Goal: Task Accomplishment & Management: Use online tool/utility

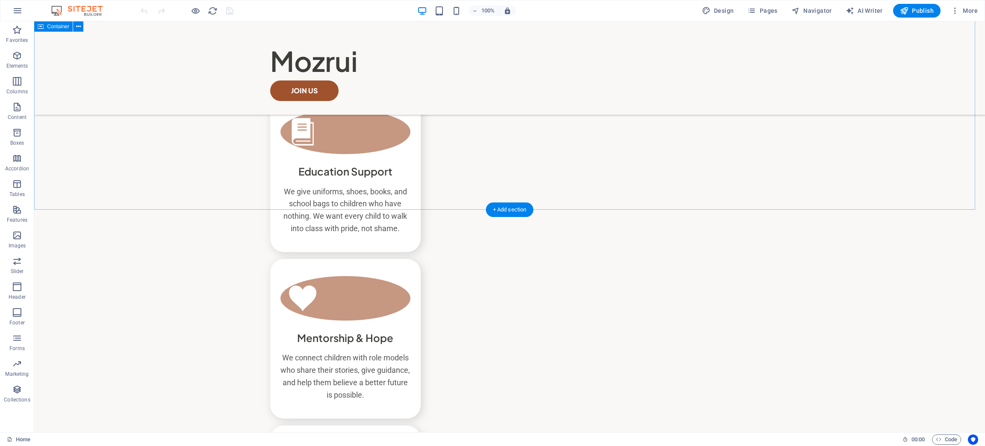
scroll to position [513, 0]
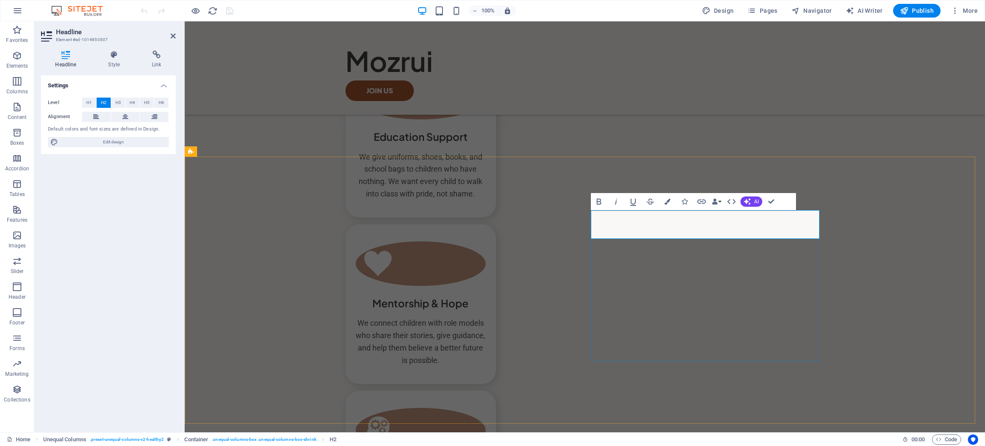
scroll to position [0, 472]
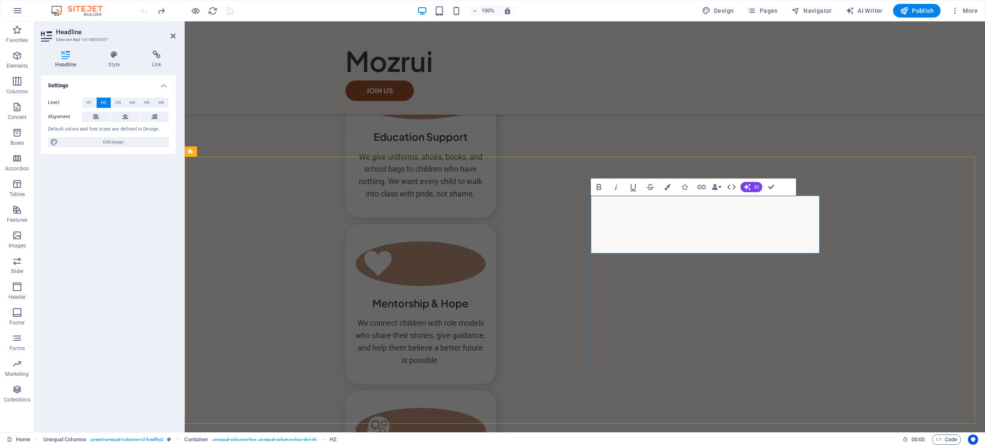
drag, startPoint x: 742, startPoint y: 238, endPoint x: 591, endPoint y: 217, distance: 152.9
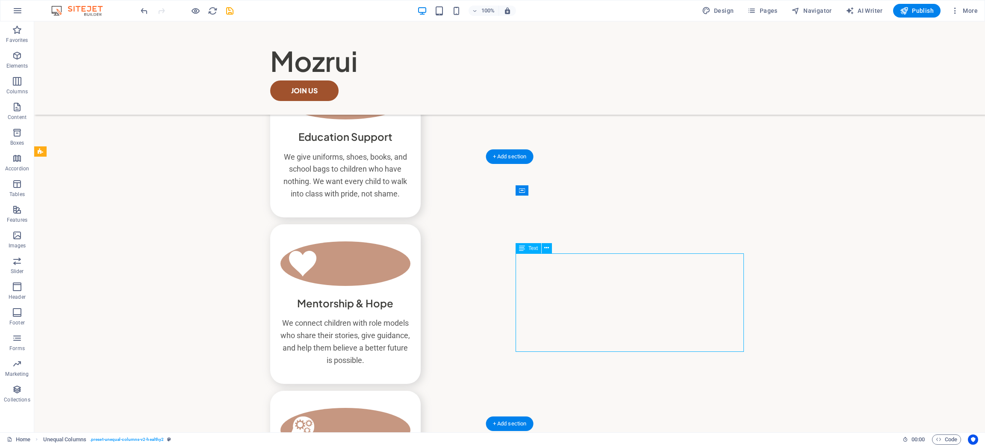
drag, startPoint x: 465, startPoint y: 307, endPoint x: 617, endPoint y: 307, distance: 151.4
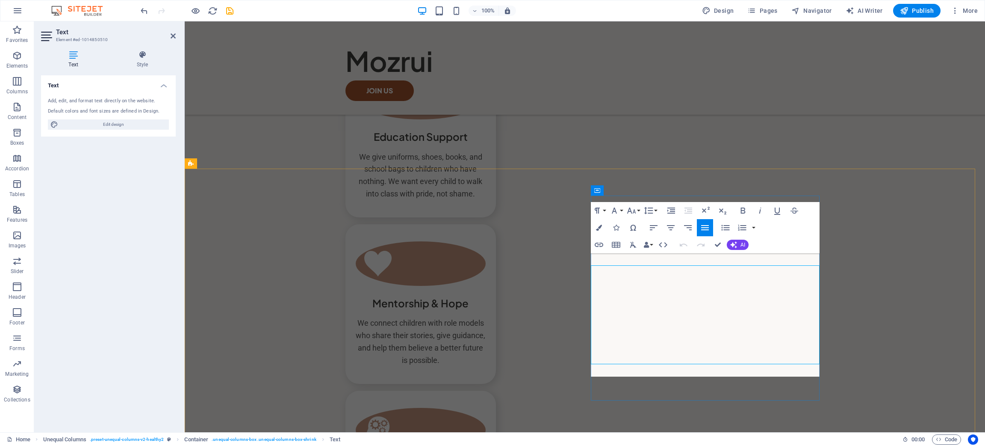
scroll to position [515, 0]
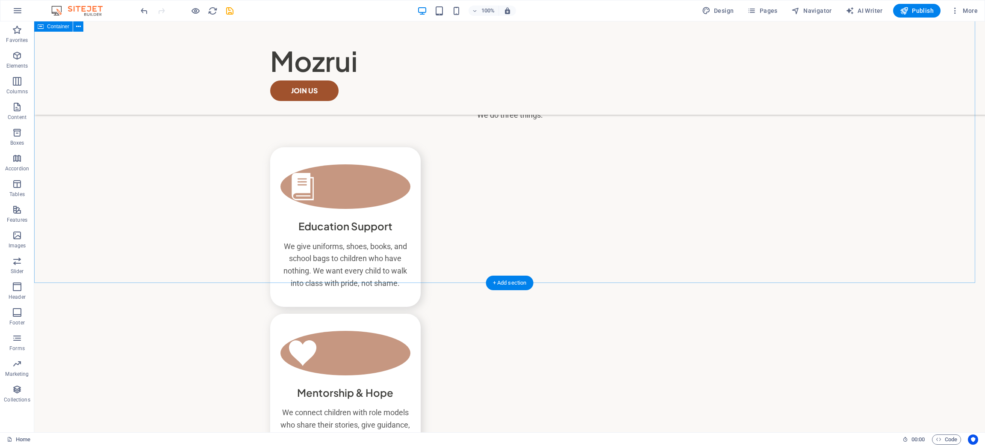
scroll to position [513, 0]
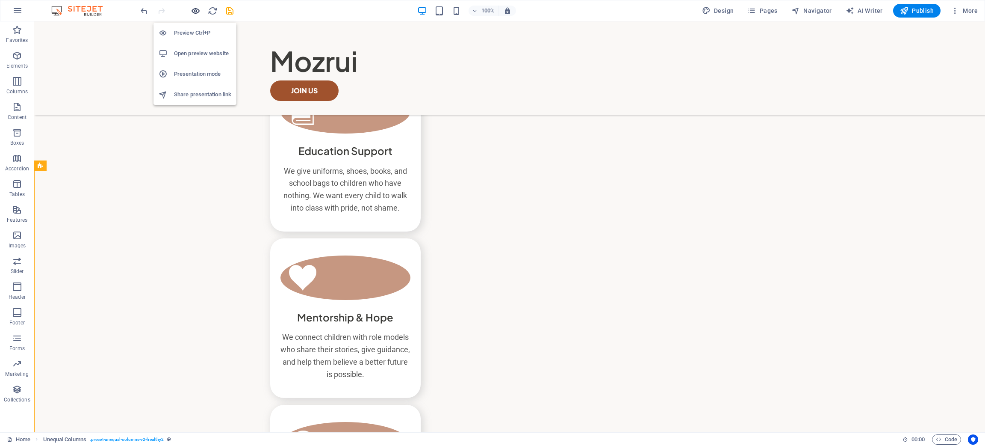
click at [194, 10] on icon "button" at bounding box center [196, 11] width 10 height 10
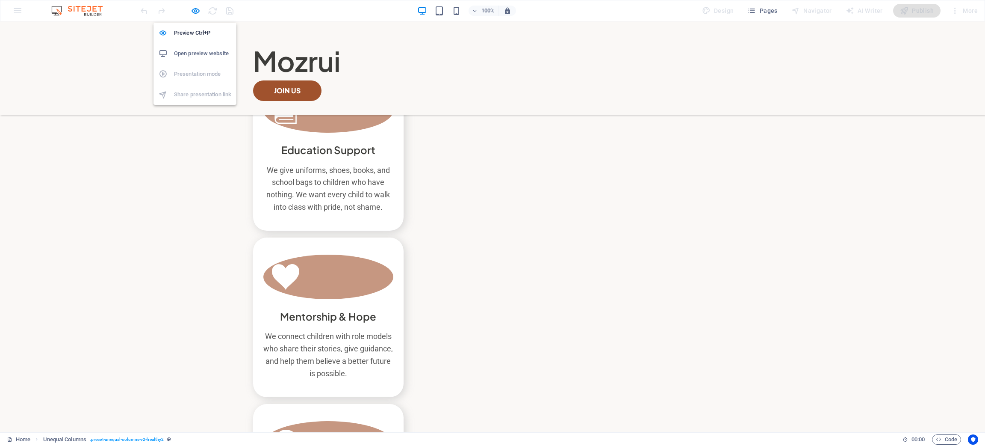
click at [193, 57] on h6 "Open preview website" at bounding box center [202, 53] width 57 height 10
click at [196, 12] on icon "button" at bounding box center [196, 11] width 10 height 10
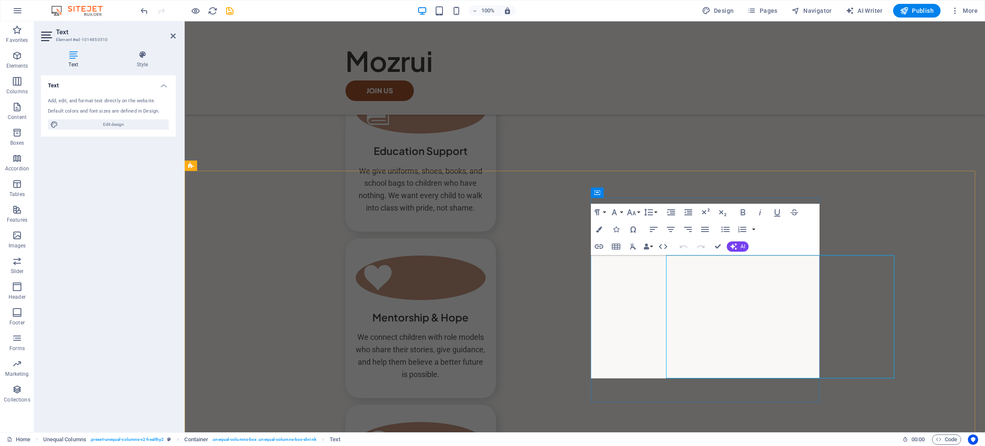
drag, startPoint x: 640, startPoint y: 375, endPoint x: 588, endPoint y: 256, distance: 130.2
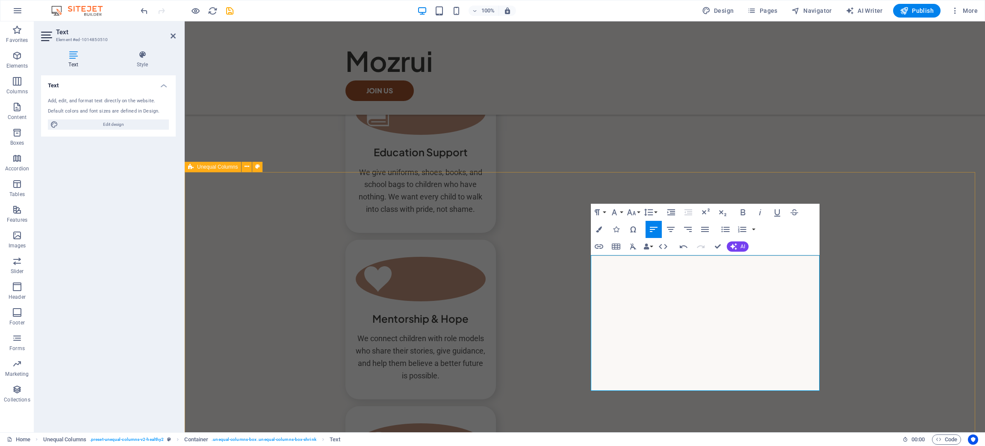
scroll to position [4512, 1]
drag, startPoint x: 730, startPoint y: 384, endPoint x: 567, endPoint y: 256, distance: 207.0
copy div "Mozrui began as a quiet mission from Dr. Moses — a man who grew up in poverty a…"
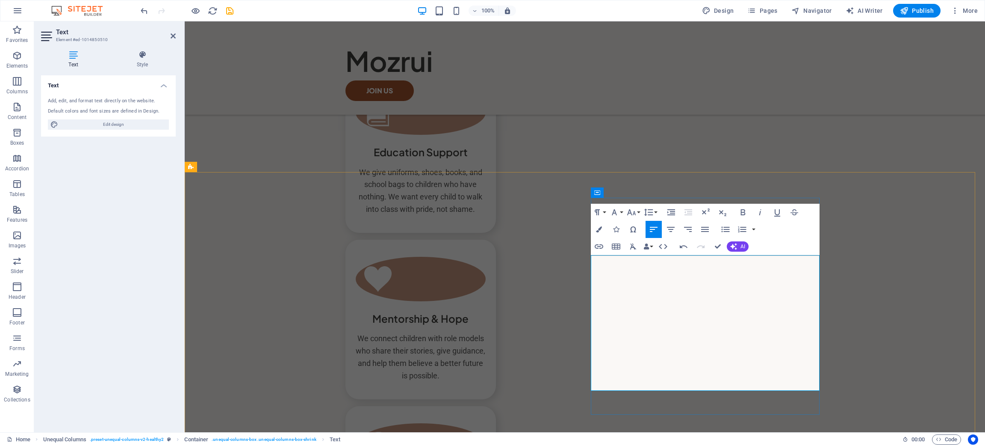
drag, startPoint x: 711, startPoint y: 384, endPoint x: 588, endPoint y: 255, distance: 178.1
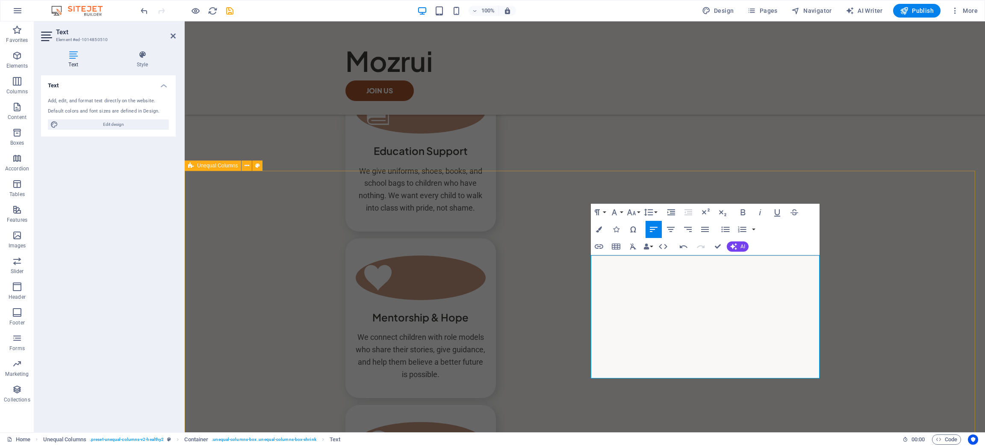
drag, startPoint x: 750, startPoint y: 369, endPoint x: 590, endPoint y: 258, distance: 193.9
click at [711, 230] on button "Align Justify" at bounding box center [705, 229] width 16 height 17
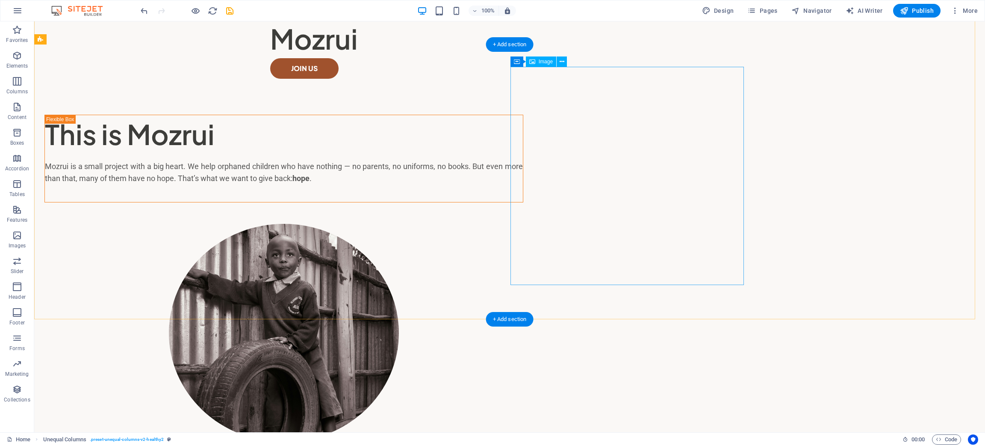
scroll to position [0, 0]
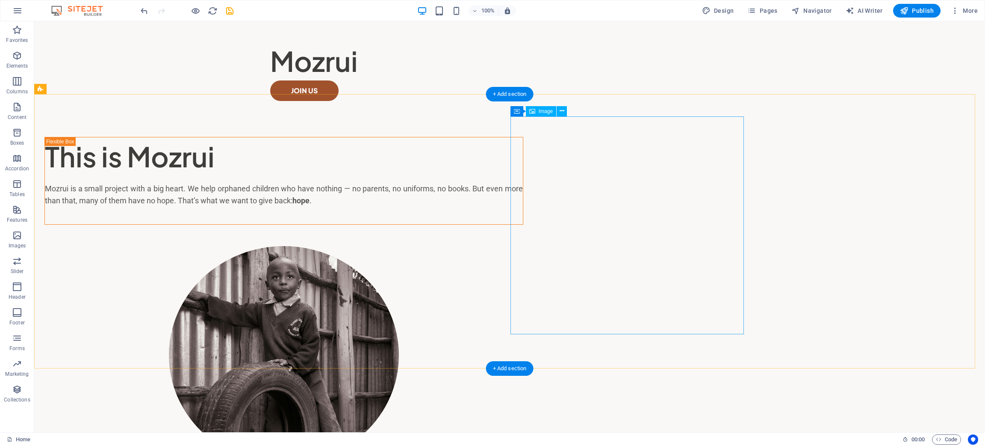
click at [523, 274] on figure at bounding box center [283, 355] width 479 height 218
click at [523, 246] on figure at bounding box center [283, 355] width 479 height 218
select select "px"
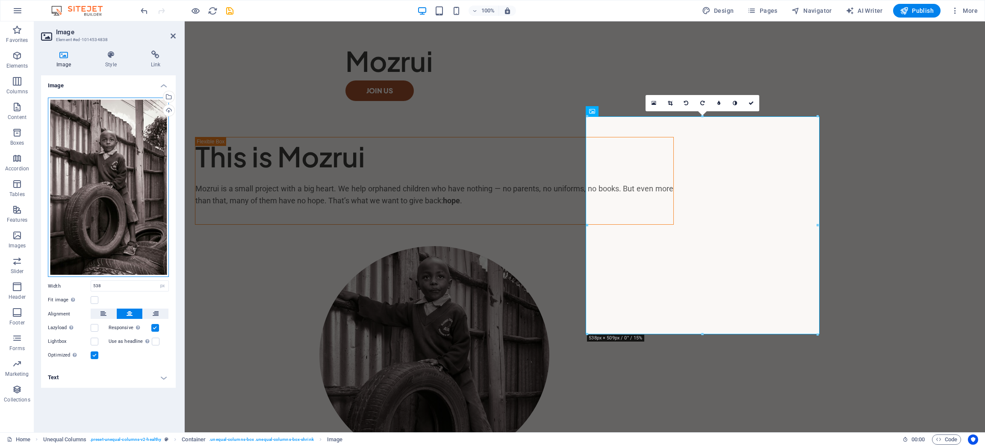
click at [104, 165] on div "Drag files here, click to choose files or select files from Files or our free s…" at bounding box center [108, 188] width 121 height 180
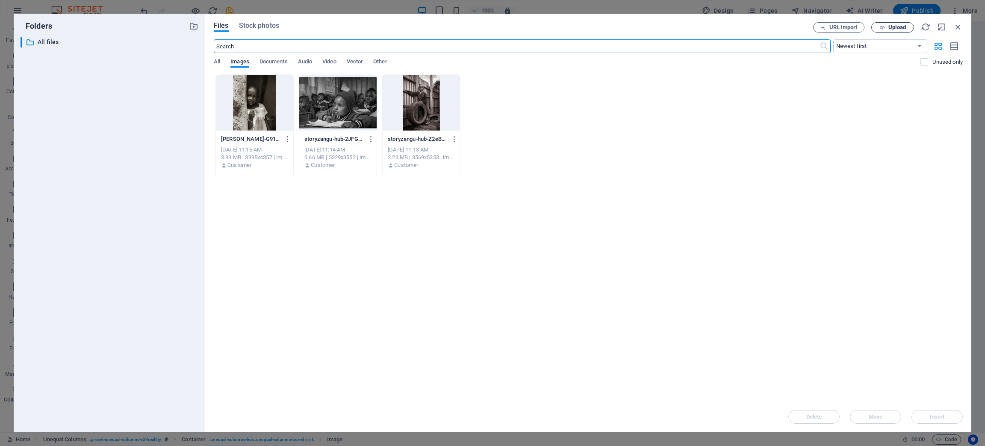
click at [896, 28] on span "Upload" at bounding box center [898, 27] width 18 height 5
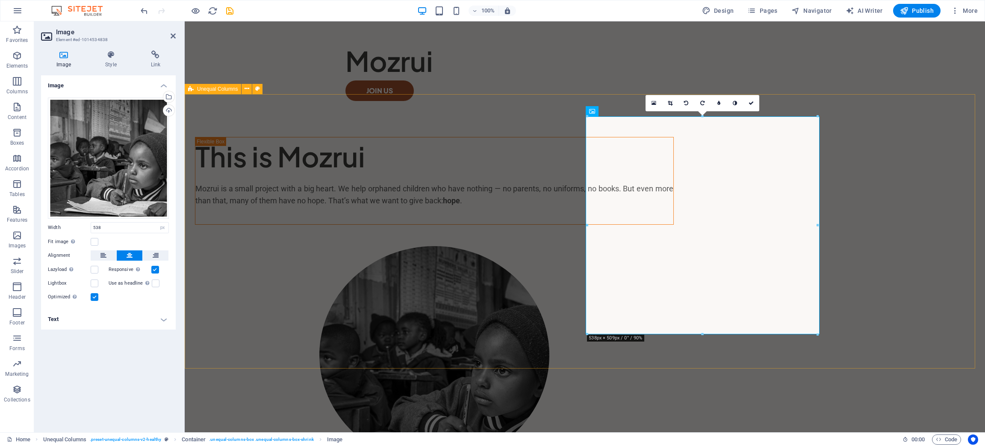
click at [888, 313] on div "This is Mozrui Mozrui is a small project with a big heart. We help orphaned chi…" at bounding box center [585, 306] width 801 height 383
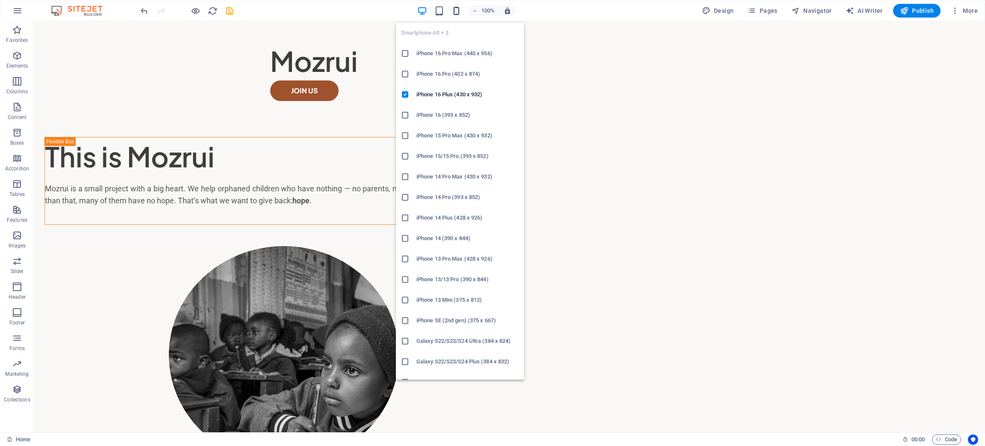
click at [457, 8] on icon "button" at bounding box center [457, 11] width 10 height 10
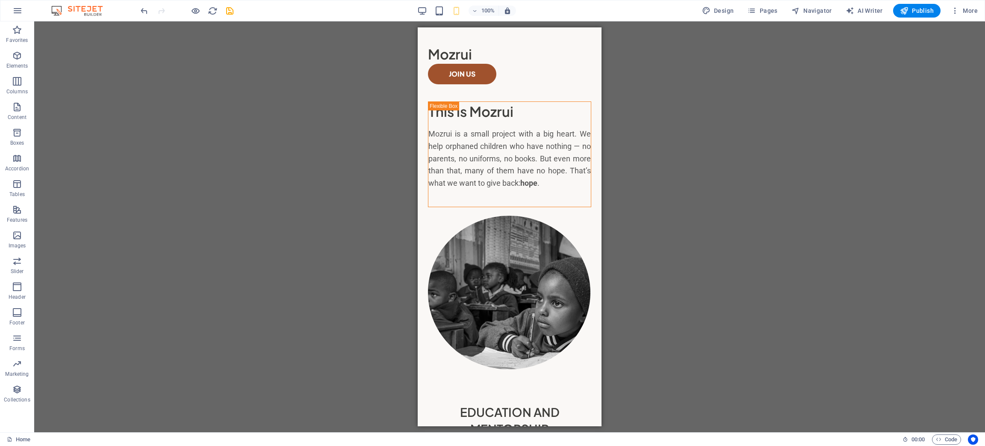
click at [304, 204] on div "Drag here to replace the existing content. Press “Ctrl” if you want to create a…" at bounding box center [509, 226] width 951 height 411
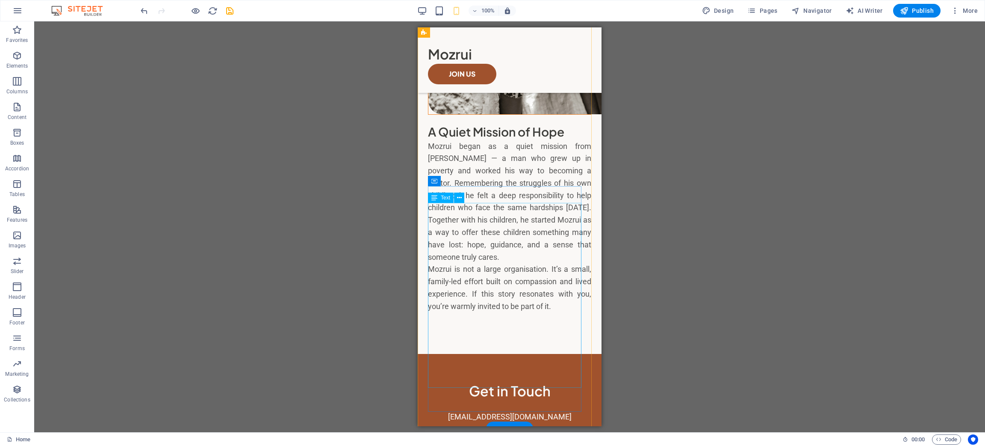
scroll to position [1109, 0]
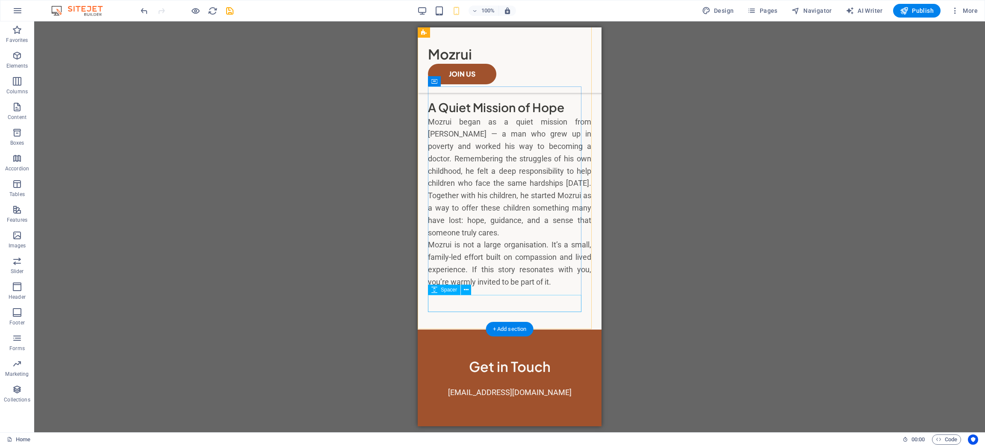
click at [508, 304] on div at bounding box center [509, 303] width 163 height 17
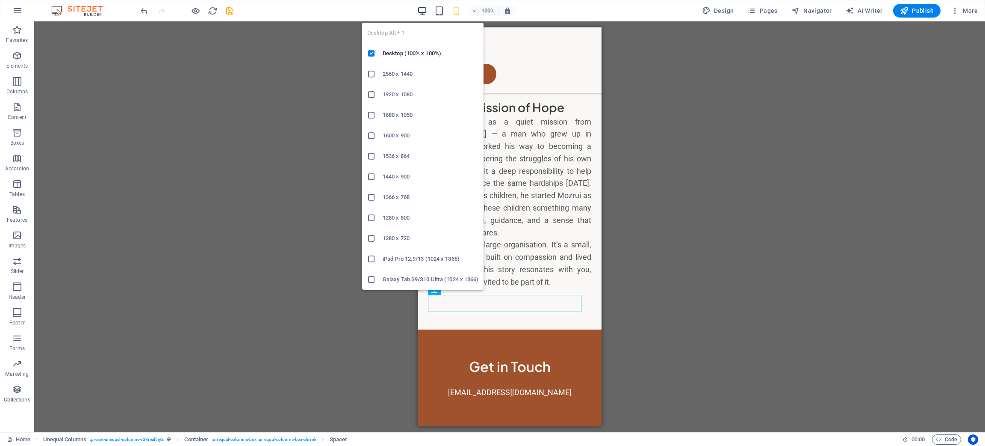
click at [424, 14] on icon "button" at bounding box center [422, 11] width 10 height 10
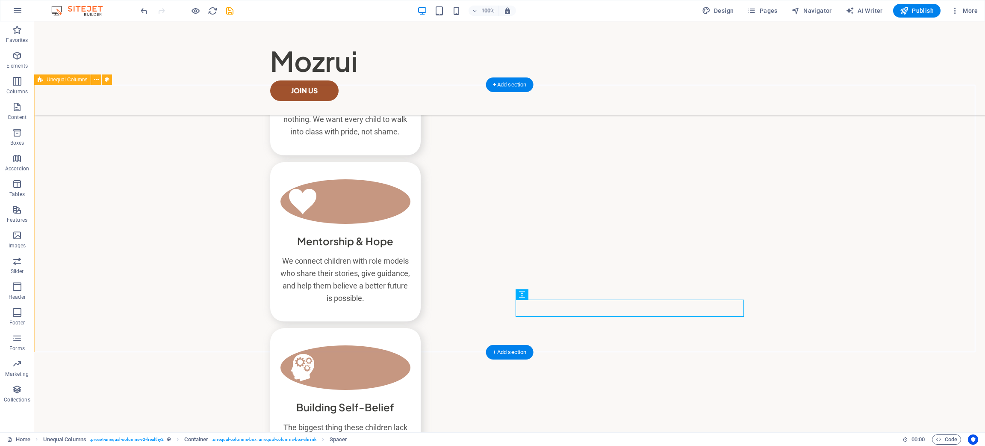
scroll to position [570, 0]
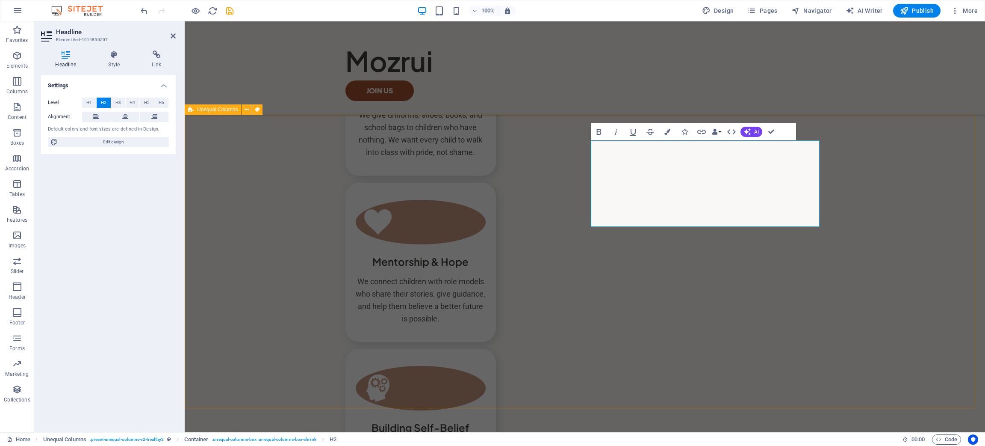
drag, startPoint x: 838, startPoint y: 238, endPoint x: 989, endPoint y: 239, distance: 151.0
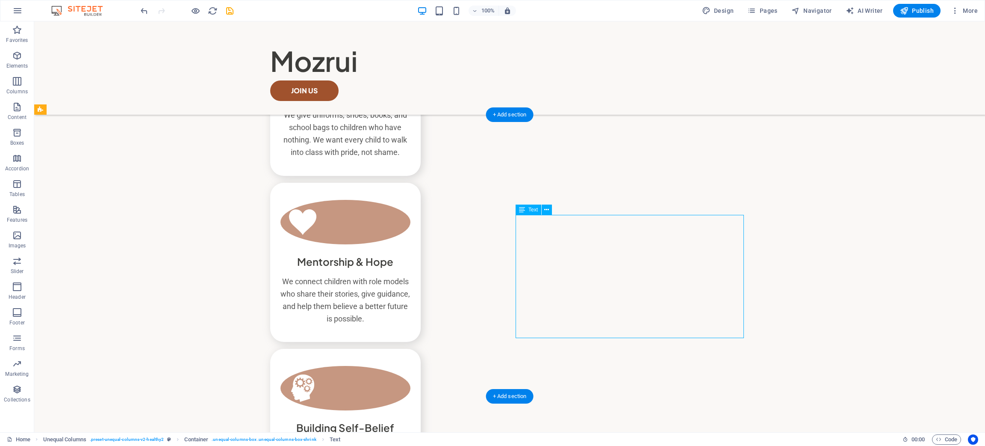
drag, startPoint x: 700, startPoint y: 288, endPoint x: 699, endPoint y: 300, distance: 11.6
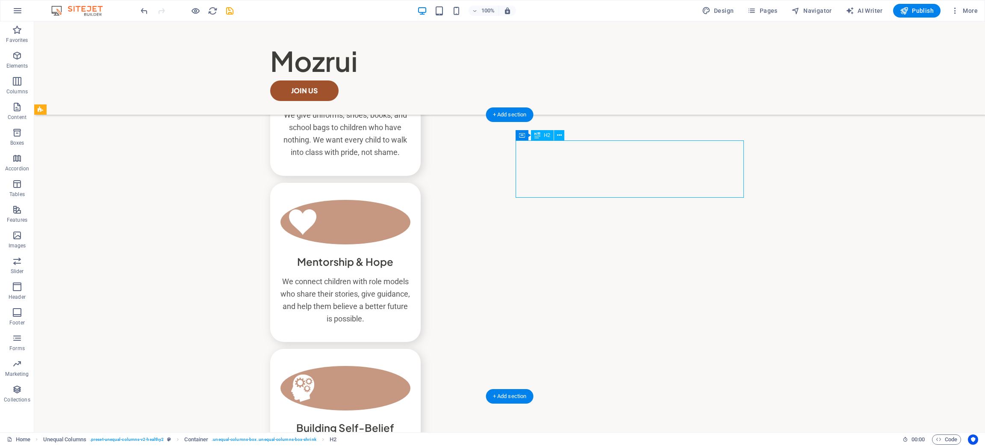
drag, startPoint x: 567, startPoint y: 177, endPoint x: 566, endPoint y: 187, distance: 10.8
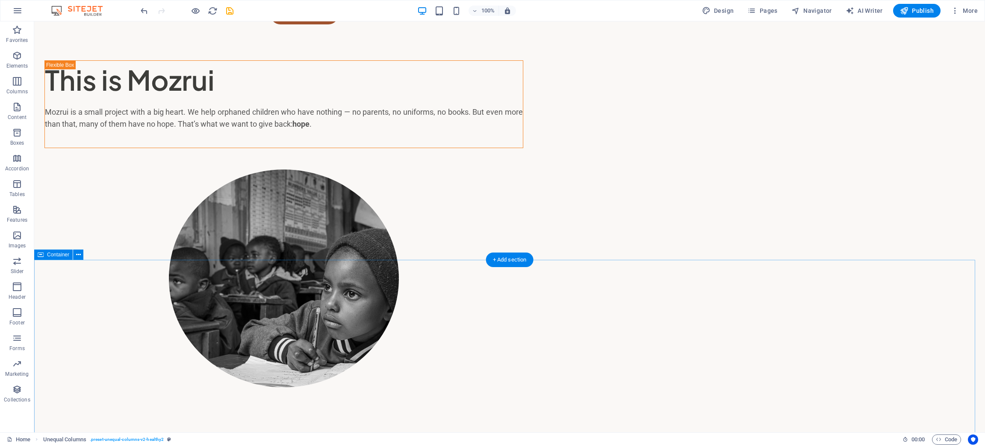
scroll to position [0, 0]
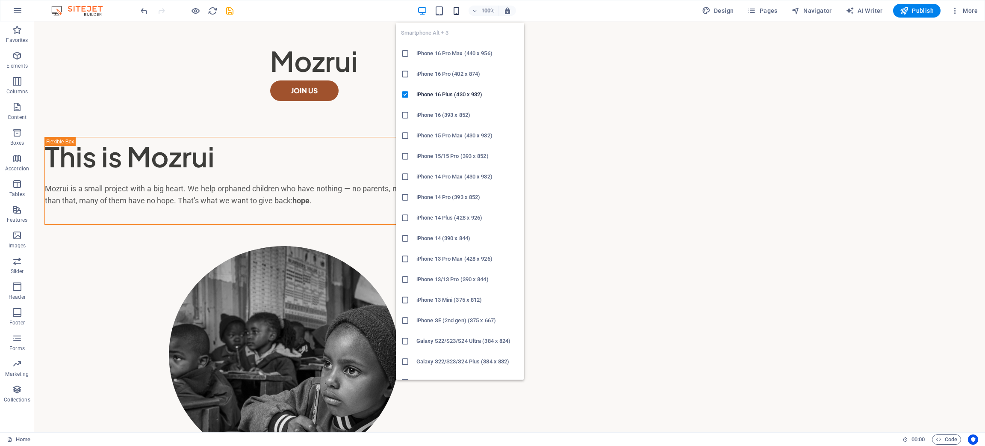
click at [456, 12] on icon "button" at bounding box center [457, 11] width 10 height 10
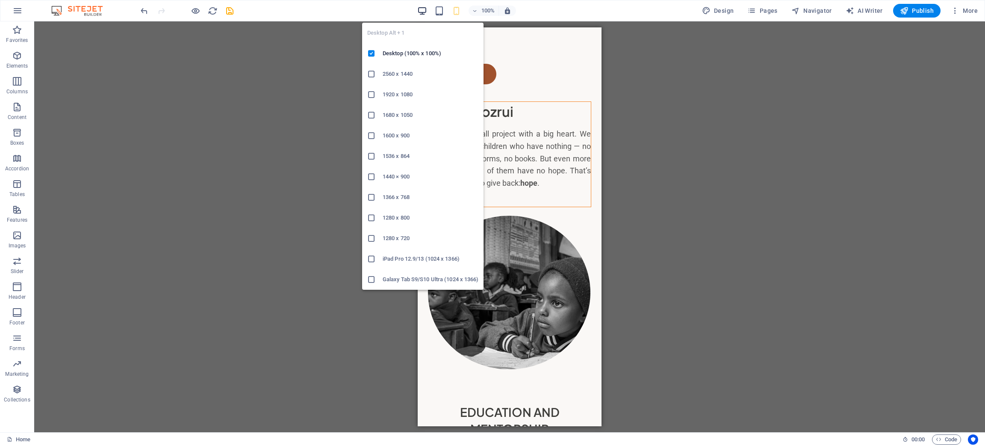
click at [425, 12] on icon "button" at bounding box center [422, 11] width 10 height 10
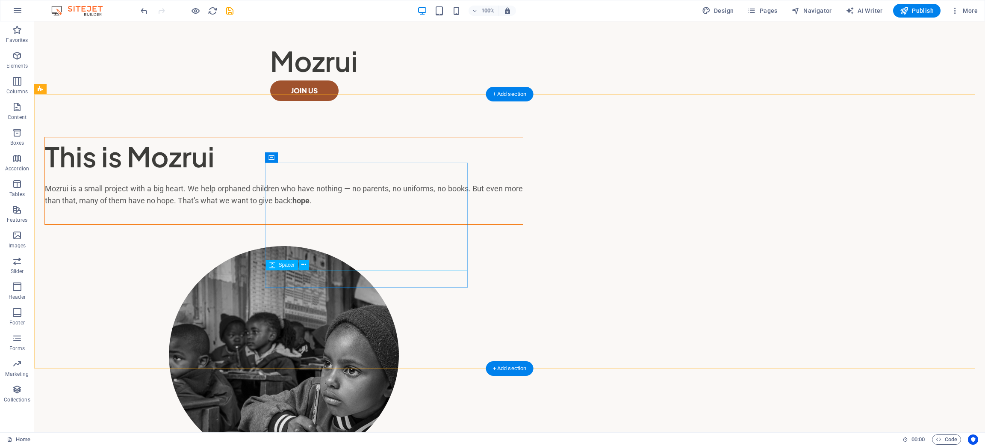
click at [330, 207] on div "Mozrui is a small project with a big heart. We help orphaned children who have …" at bounding box center [284, 195] width 478 height 25
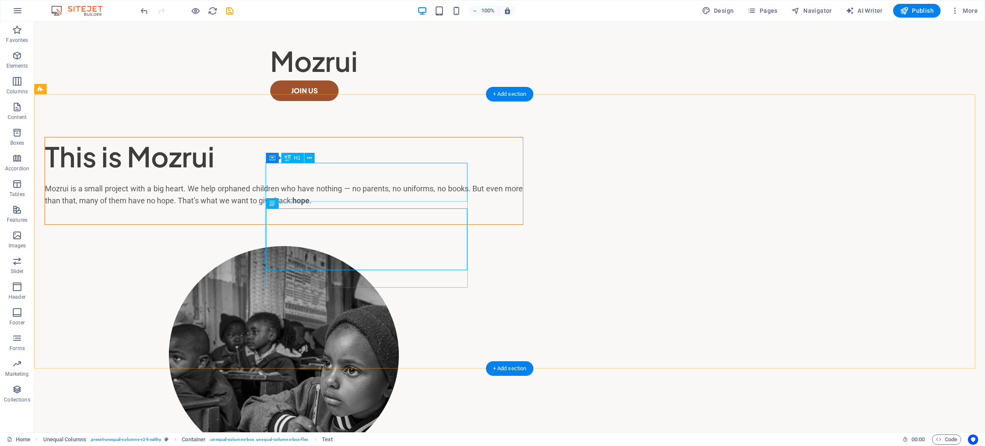
click at [337, 176] on div "This is Mozrui" at bounding box center [284, 156] width 478 height 38
click at [298, 176] on div "This is Mozrui" at bounding box center [284, 156] width 478 height 38
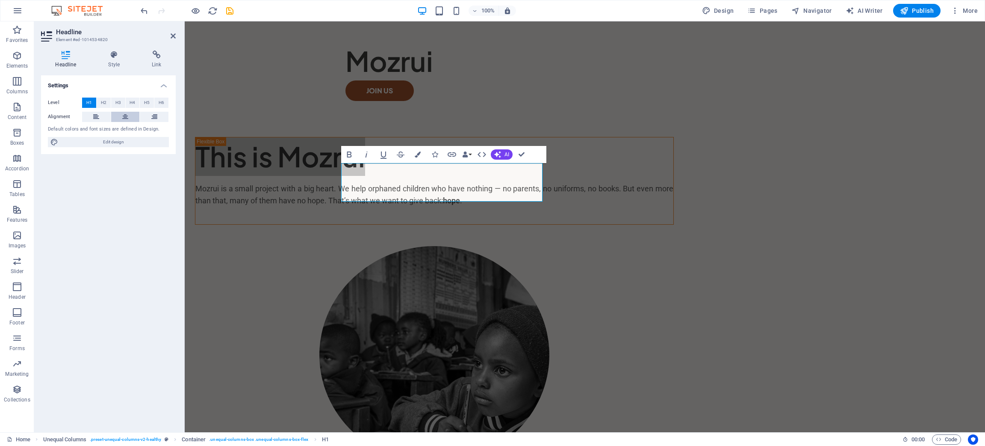
click at [126, 119] on icon at bounding box center [125, 117] width 6 height 10
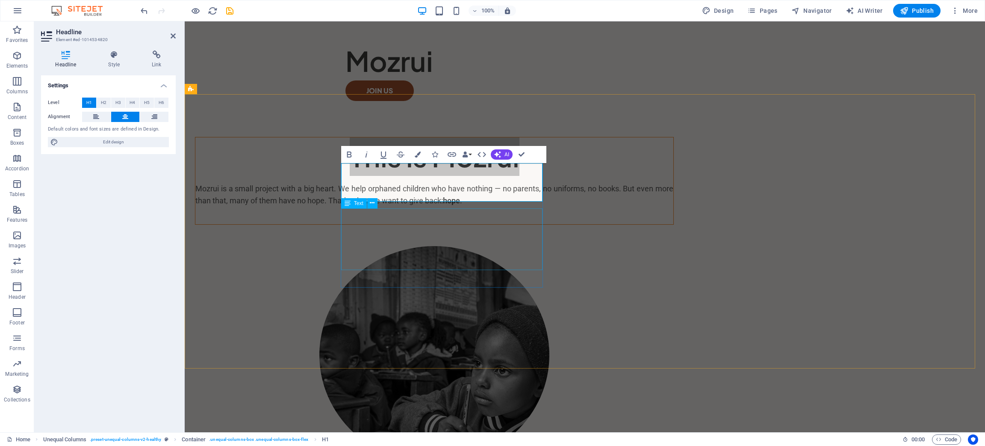
click at [402, 207] on div "Mozrui is a small project with a big heart. We help orphaned children who have …" at bounding box center [434, 195] width 478 height 25
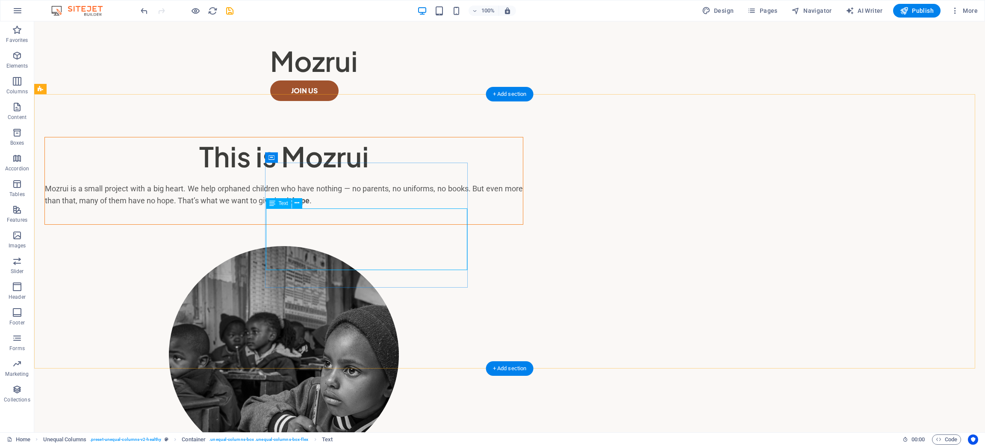
click at [330, 207] on div "Mozrui is a small project with a big heart. We help orphaned children who have …" at bounding box center [284, 195] width 478 height 25
click at [332, 207] on div "Mozrui is a small project with a big heart. We help orphaned children who have …" at bounding box center [284, 195] width 478 height 25
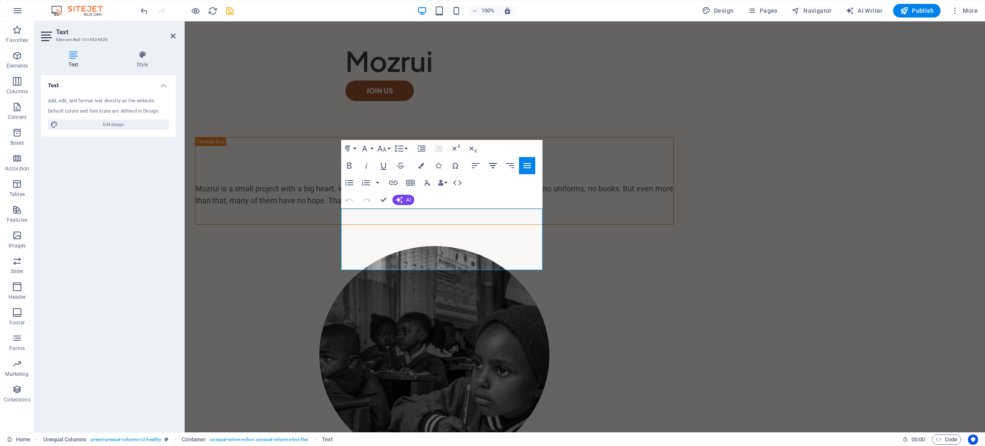
click at [490, 166] on icon "button" at bounding box center [493, 165] width 10 height 10
click at [882, 340] on div "This is Mozrui Mozrui is a small project with a big heart. We help orphaned chi…" at bounding box center [585, 306] width 801 height 383
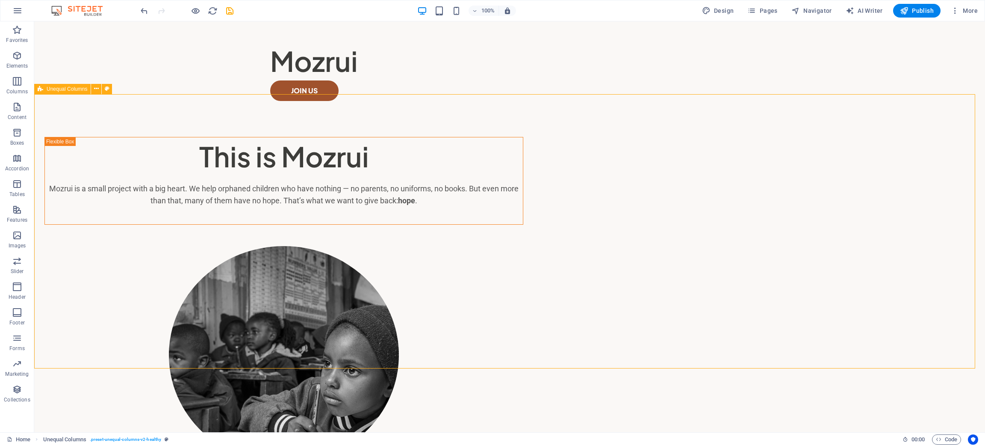
click at [881, 256] on div "This is Mozrui Mozrui is a small project with a big heart. We help orphaned chi…" at bounding box center [509, 306] width 951 height 383
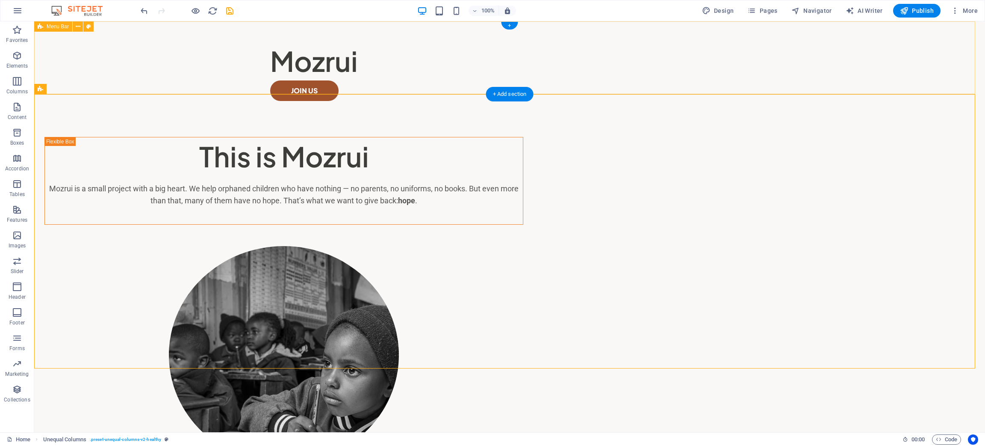
click at [635, 62] on div "Mozrui Join Us" at bounding box center [509, 67] width 951 height 93
click at [523, 246] on figure at bounding box center [283, 355] width 479 height 218
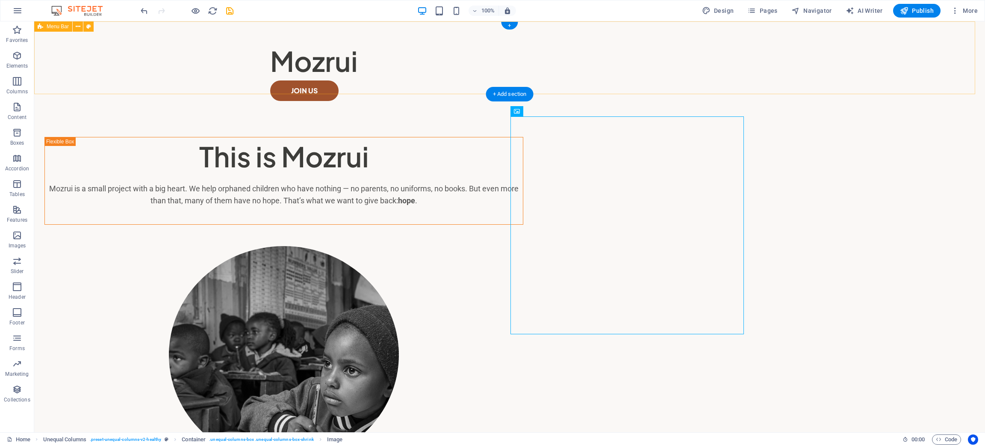
click at [579, 47] on div "Mozrui Join Us" at bounding box center [509, 67] width 951 height 93
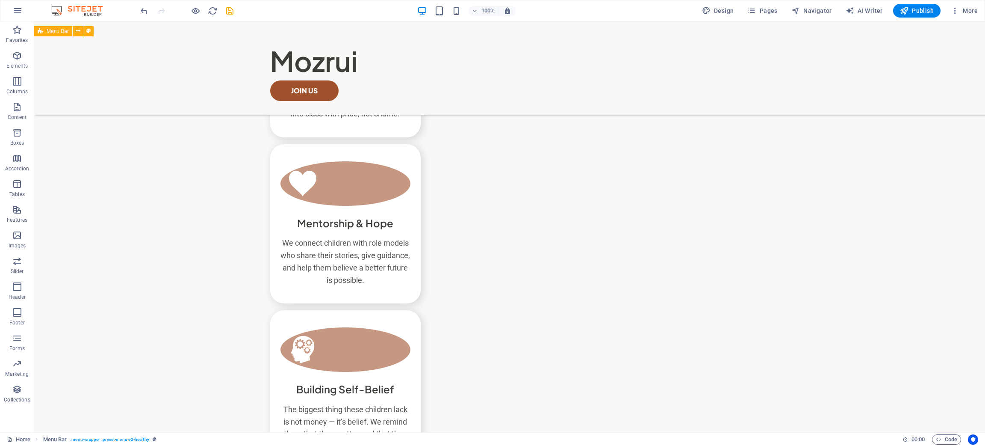
scroll to position [585, 0]
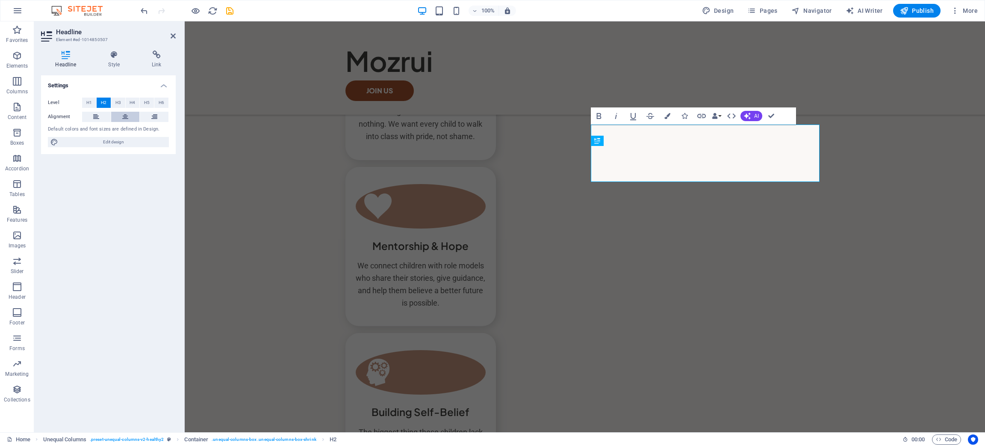
click at [125, 118] on icon at bounding box center [125, 117] width 6 height 10
drag, startPoint x: 666, startPoint y: 251, endPoint x: 818, endPoint y: 251, distance: 151.4
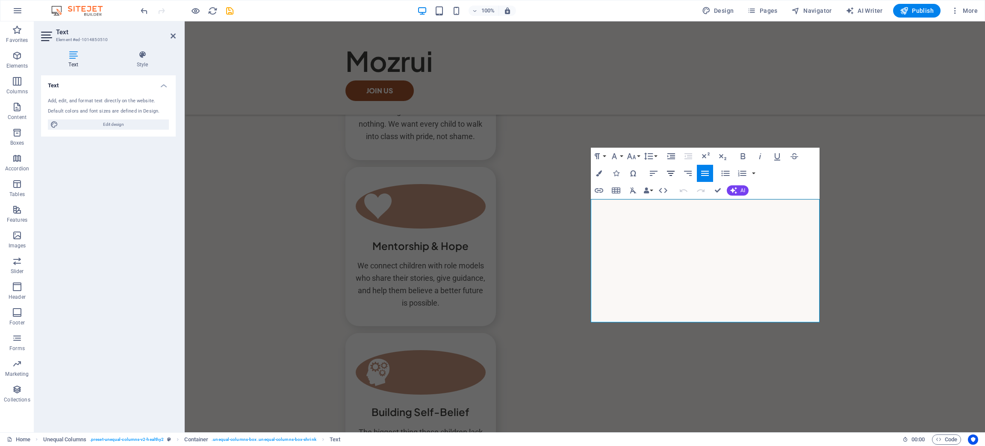
click at [673, 175] on icon "button" at bounding box center [671, 173] width 10 height 10
click at [674, 174] on icon "button" at bounding box center [671, 173] width 10 height 10
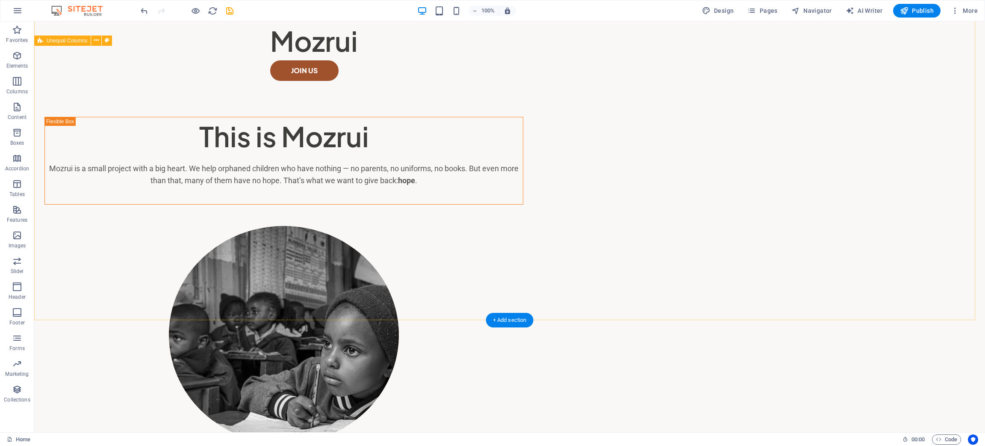
scroll to position [0, 0]
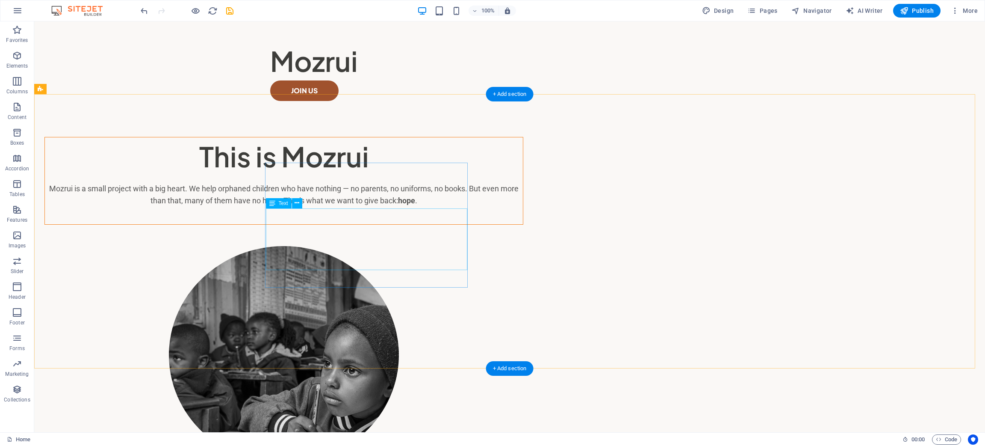
click at [401, 207] on div "Mozrui is a small project with a big heart. We help orphaned children who have …" at bounding box center [284, 195] width 478 height 25
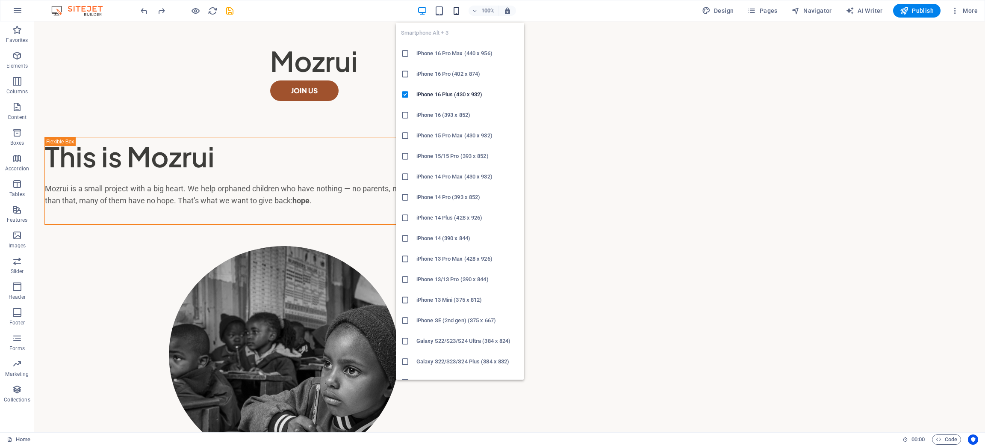
click at [458, 10] on icon "button" at bounding box center [457, 11] width 10 height 10
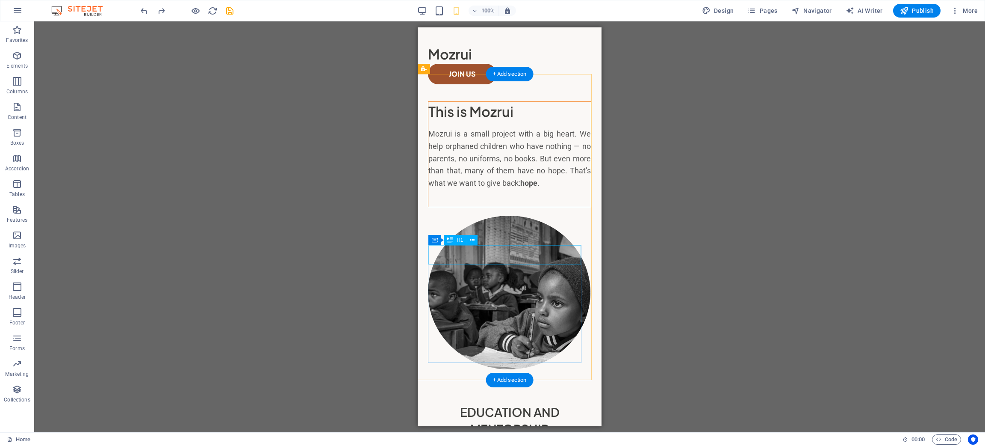
click at [514, 121] on div "This is Mozrui" at bounding box center [509, 111] width 163 height 19
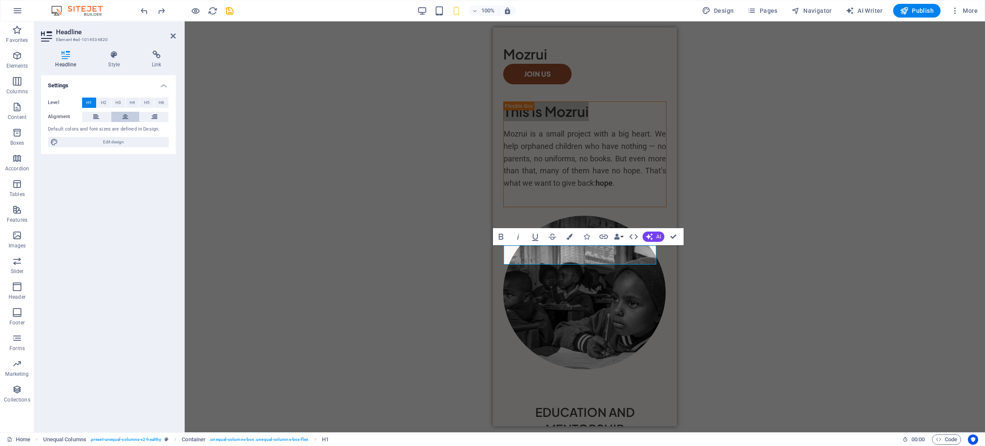
click at [120, 117] on button at bounding box center [125, 117] width 29 height 10
click at [527, 189] on div "Mozrui is a small project with a big heart. We help orphaned children who have …" at bounding box center [585, 159] width 163 height 62
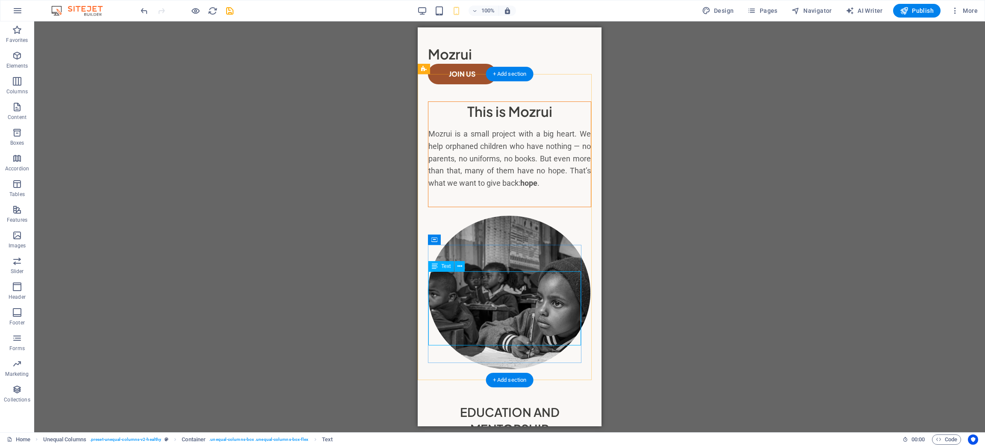
click at [475, 189] on div "Mozrui is a small project with a big heart. We help orphaned children who have …" at bounding box center [509, 159] width 163 height 62
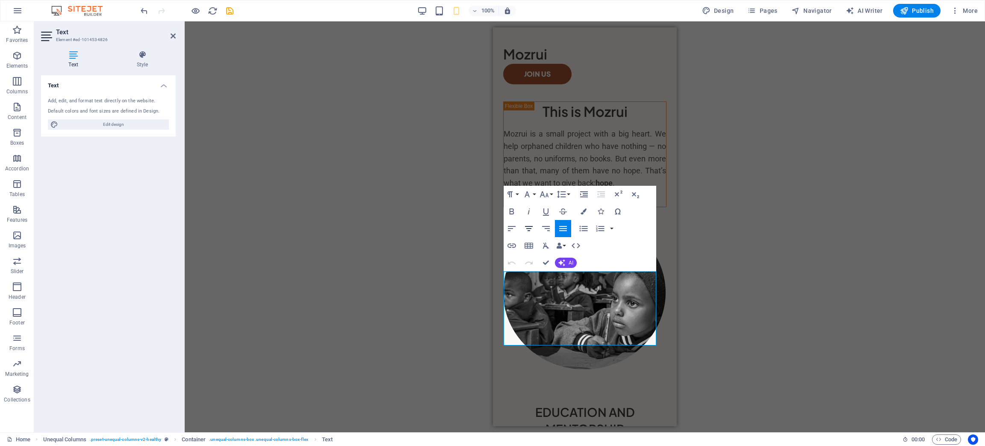
click at [532, 230] on icon "button" at bounding box center [529, 228] width 10 height 10
click at [792, 328] on div "Drag here to replace the existing content. Press “Ctrl” if you want to create a…" at bounding box center [585, 226] width 801 height 411
click at [661, 107] on div "This is Mozrui Mozrui is a small project with a big heart. We help orphaned chi…" at bounding box center [585, 239] width 184 height 293
click at [624, 135] on div "Drag here to replace the existing content. Press “Ctrl” if you want to create a…" at bounding box center [585, 226] width 801 height 411
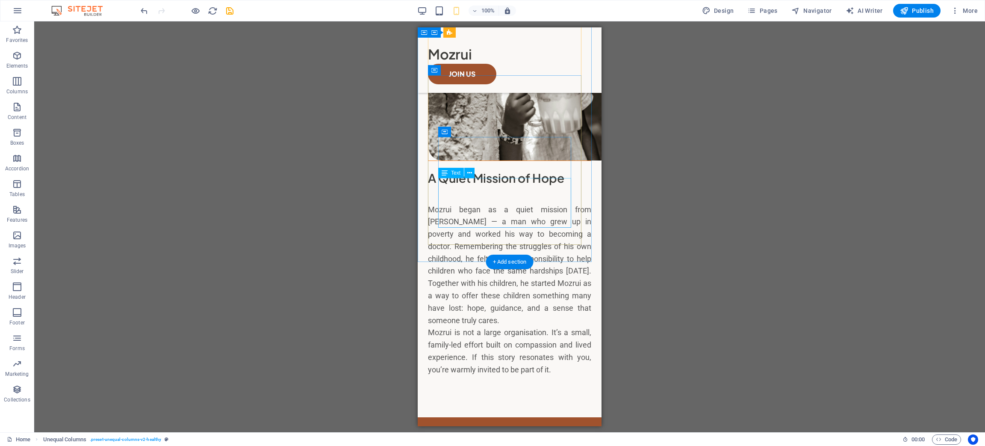
scroll to position [1026, 0]
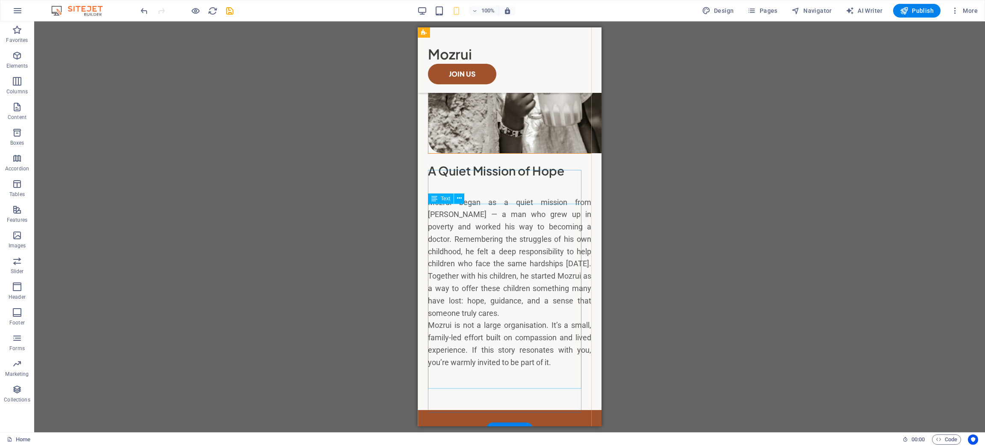
click at [512, 269] on div "Mozrui began as a quiet mission from Dr. Moses — a man who grew up in poverty a…" at bounding box center [509, 282] width 163 height 172
click at [491, 179] on div "A Quiet Mission of Hope" at bounding box center [509, 170] width 163 height 17
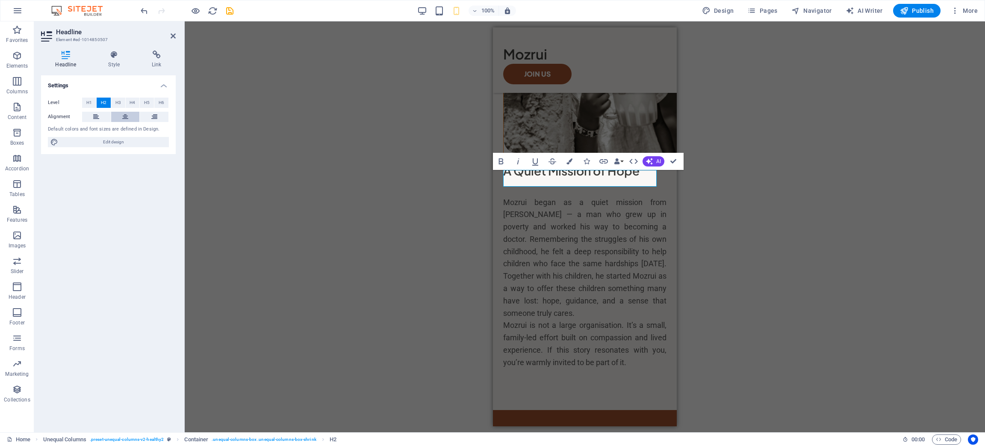
click at [127, 119] on icon at bounding box center [125, 117] width 6 height 10
click at [592, 293] on div "Mozrui began as a quiet mission from Dr. Moses — a man who grew up in poverty a…" at bounding box center [584, 282] width 163 height 172
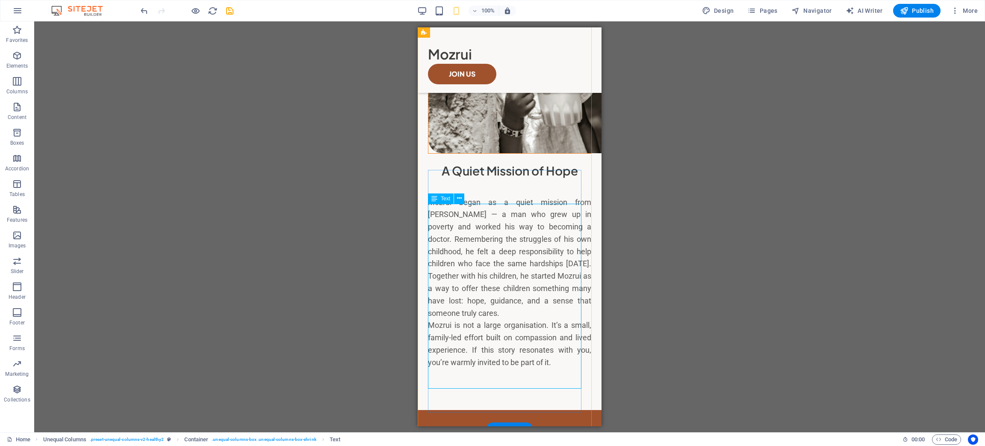
click at [476, 275] on div "Mozrui began as a quiet mission from Dr. Moses — a man who grew up in poverty a…" at bounding box center [509, 282] width 163 height 172
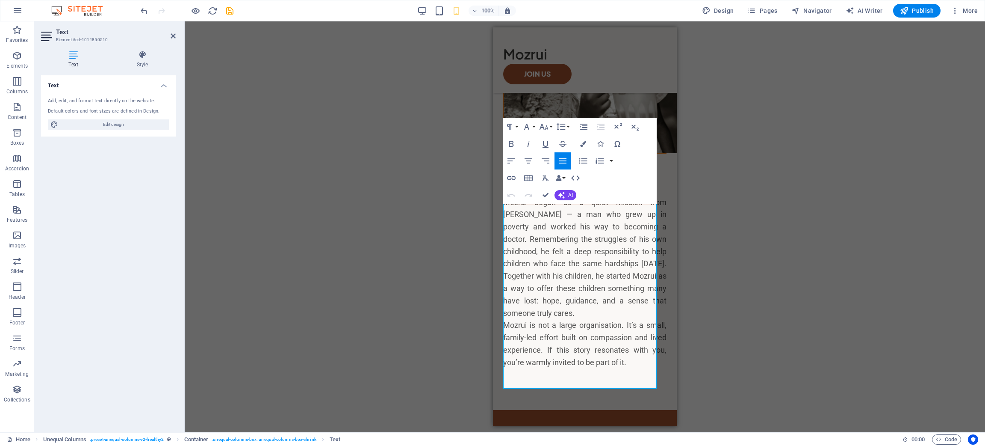
click at [76, 56] on icon at bounding box center [73, 54] width 65 height 9
click at [529, 162] on icon "button" at bounding box center [528, 161] width 10 height 10
click at [606, 357] on p "Mozrui is not a large organisation. It’s a small, family-led effort built on co…" at bounding box center [584, 343] width 163 height 49
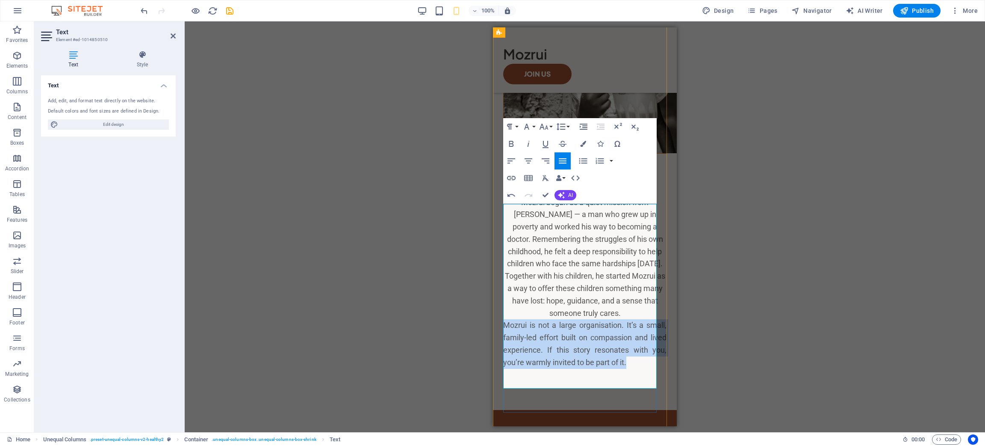
click at [606, 357] on p "Mozrui is not a large organisation. It’s a small, family-led effort built on co…" at bounding box center [584, 343] width 163 height 49
click at [527, 162] on icon "button" at bounding box center [528, 161] width 10 height 10
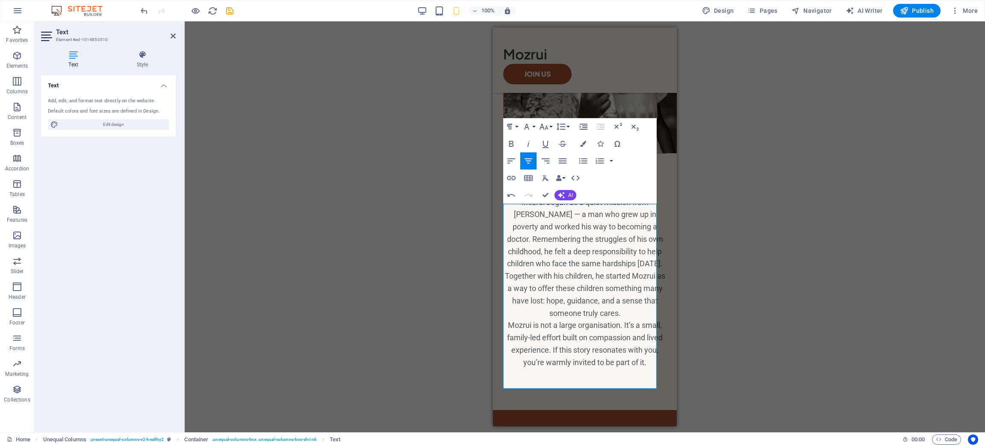
click at [756, 356] on div "Drag here to replace the existing content. Press “Ctrl” if you want to create a…" at bounding box center [585, 226] width 801 height 411
click at [774, 306] on div "Drag here to replace the existing content. Press “Ctrl” if you want to create a…" at bounding box center [585, 226] width 801 height 411
click at [790, 243] on div "Drag here to replace the existing content. Press “Ctrl” if you want to create a…" at bounding box center [585, 226] width 801 height 411
click at [370, 204] on div "Drag here to replace the existing content. Press “Ctrl” if you want to create a…" at bounding box center [585, 226] width 801 height 411
click at [564, 328] on p "Mozrui is not a large organisation. It’s a small, family-led effort built on co…" at bounding box center [584, 343] width 163 height 49
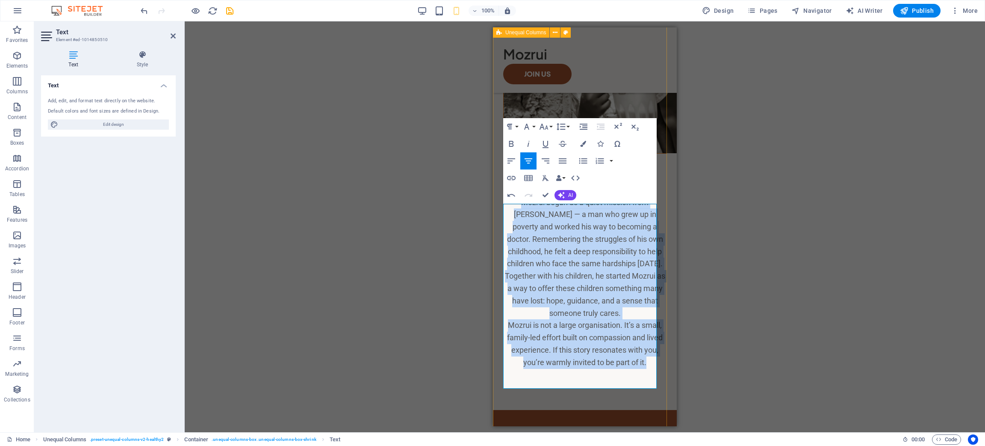
drag, startPoint x: 590, startPoint y: 380, endPoint x: 499, endPoint y: 210, distance: 192.5
click at [499, 210] on div "A Quiet Mission of Hope Mozrui began as a quiet mission from Dr. Moses — a man …" at bounding box center [585, 170] width 184 height 480
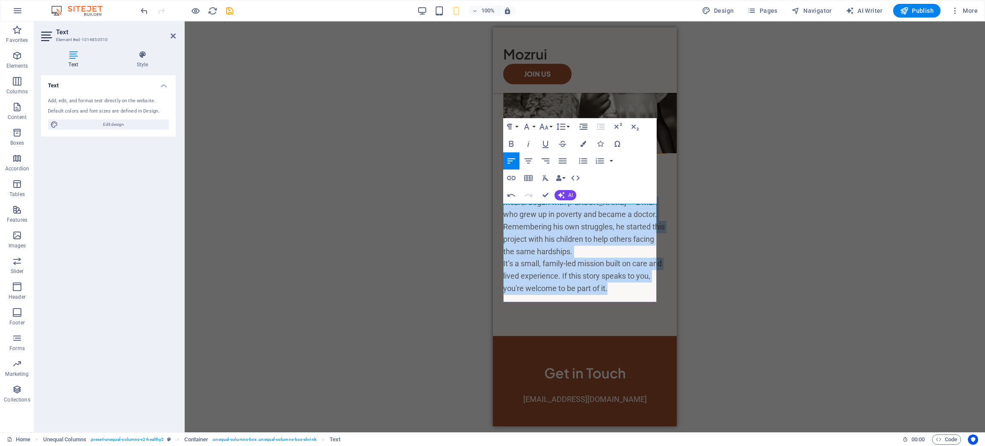
drag, startPoint x: 640, startPoint y: 301, endPoint x: 985, endPoint y: 235, distance: 351.3
click at [533, 161] on button "Align Center" at bounding box center [528, 160] width 16 height 17
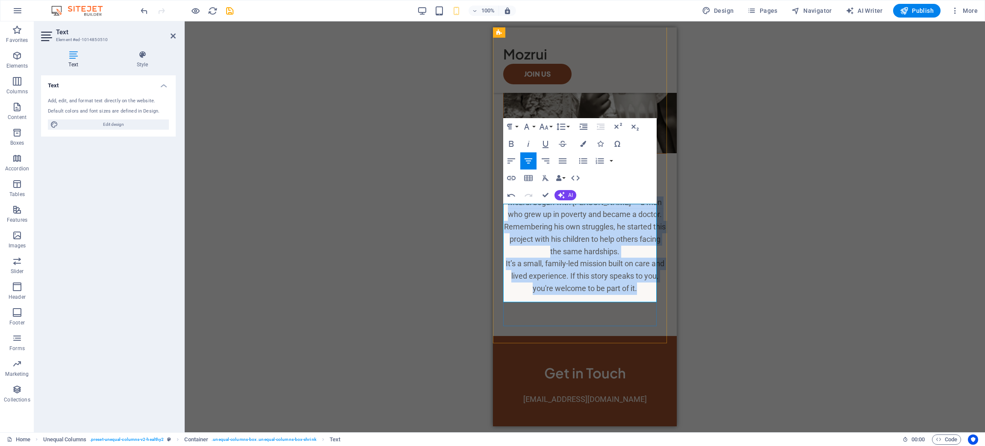
click at [637, 256] on p "Mozrui began with [PERSON_NAME] — a man who grew up in poverty and became a doc…" at bounding box center [584, 227] width 163 height 62
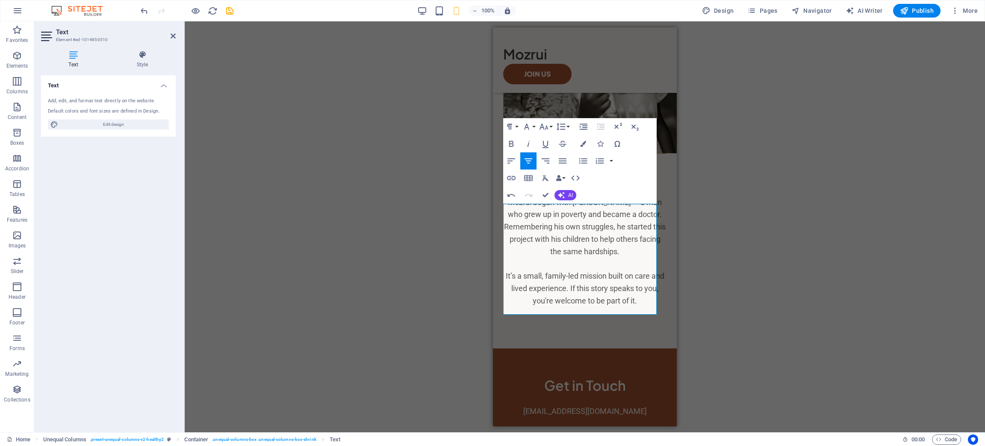
click at [784, 236] on div "Drag here to replace the existing content. Press “Ctrl” if you want to create a…" at bounding box center [585, 226] width 801 height 411
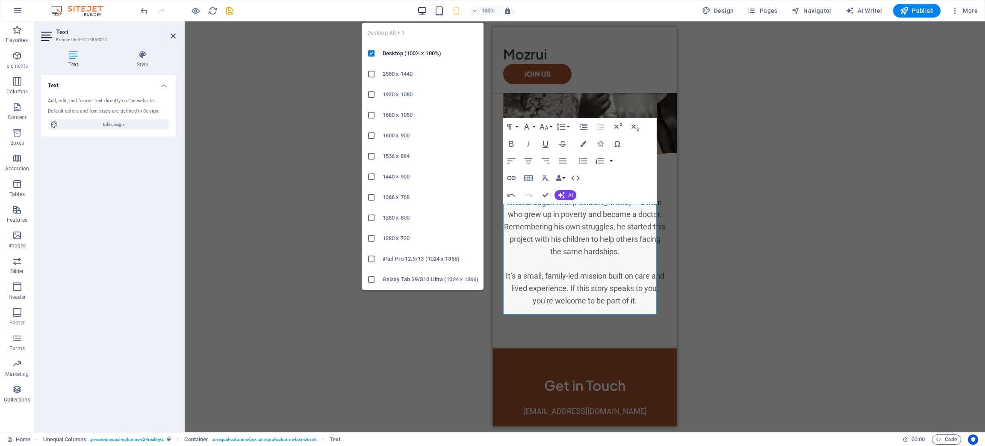
click at [419, 15] on icon "button" at bounding box center [422, 11] width 10 height 10
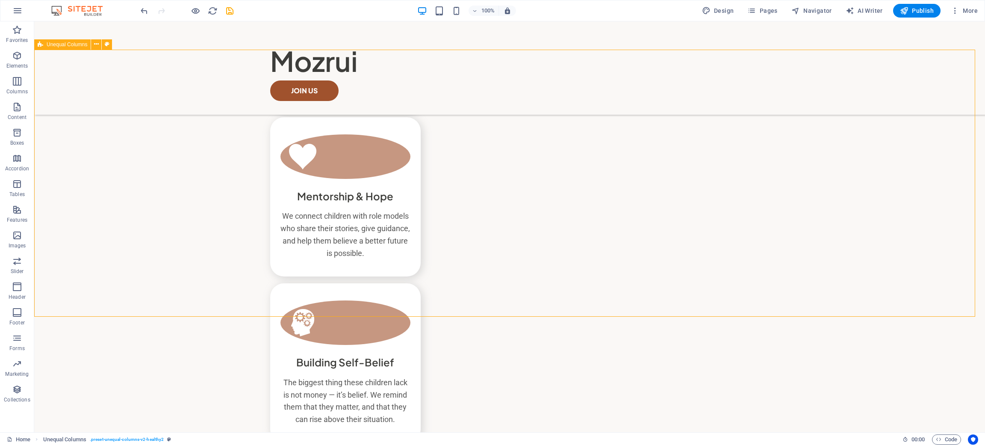
scroll to position [570, 0]
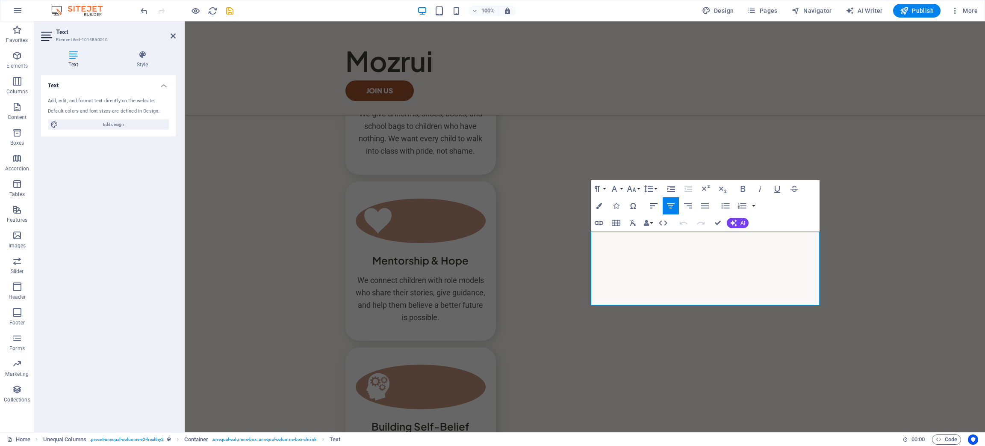
click at [656, 205] on icon "button" at bounding box center [654, 206] width 10 height 10
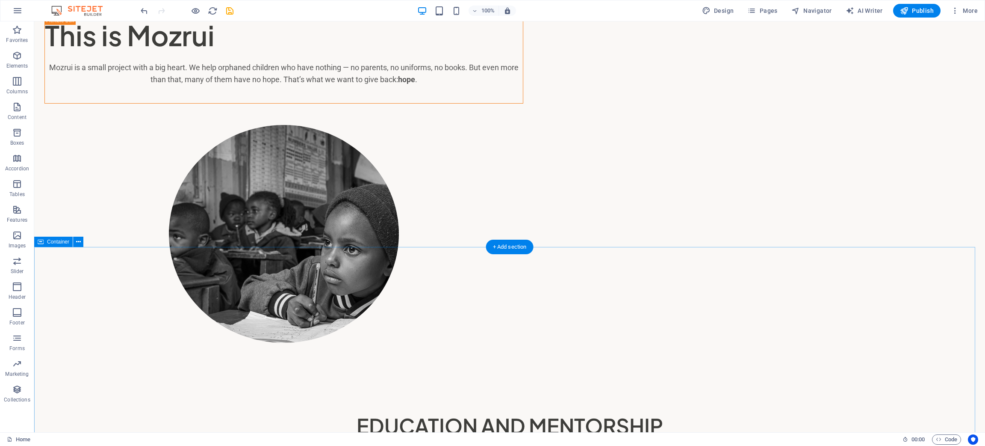
scroll to position [0, 0]
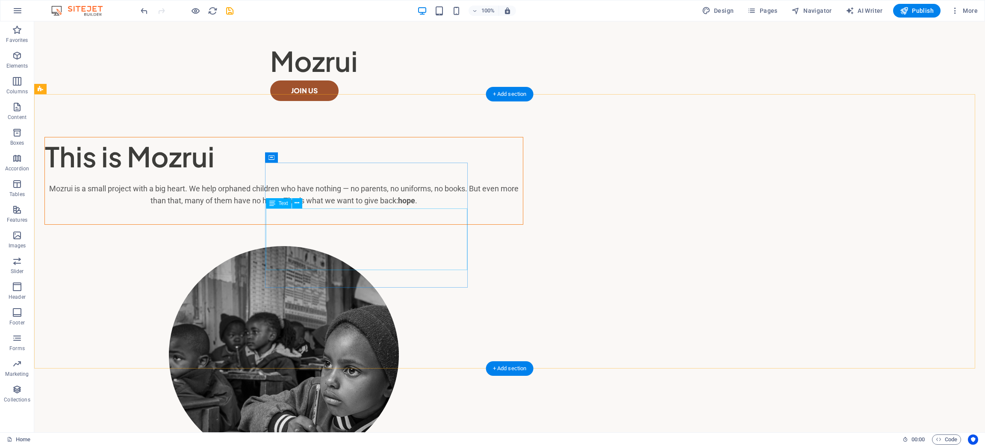
click at [411, 207] on div "Mozrui is a small project with a big heart. We help orphaned children who have …" at bounding box center [284, 195] width 478 height 25
click at [261, 207] on p "Mozrui is a small project with a big heart. We help orphaned children who have …" at bounding box center [284, 195] width 478 height 25
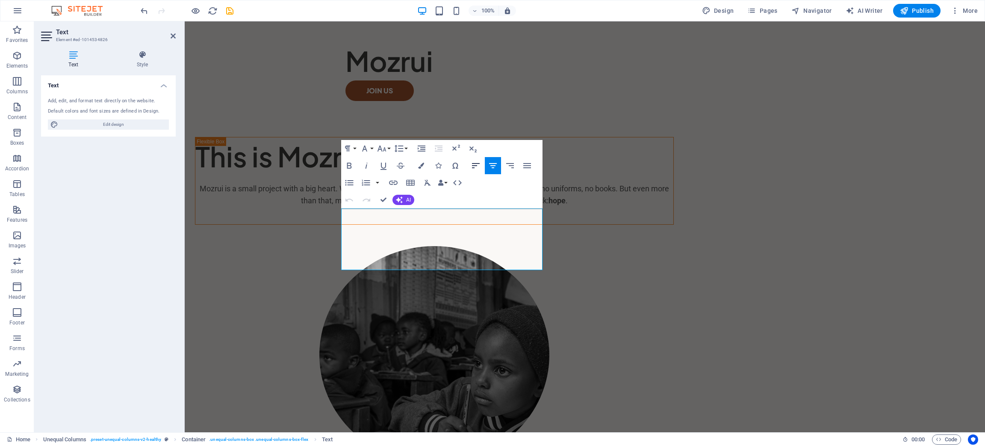
click at [478, 169] on icon "button" at bounding box center [476, 165] width 10 height 10
drag, startPoint x: 900, startPoint y: 313, endPoint x: 1051, endPoint y: 314, distance: 151.4
click at [985, 314] on div "This is Mozrui Mozrui is a small project with a big heart. We help orphaned chi…" at bounding box center [585, 306] width 801 height 383
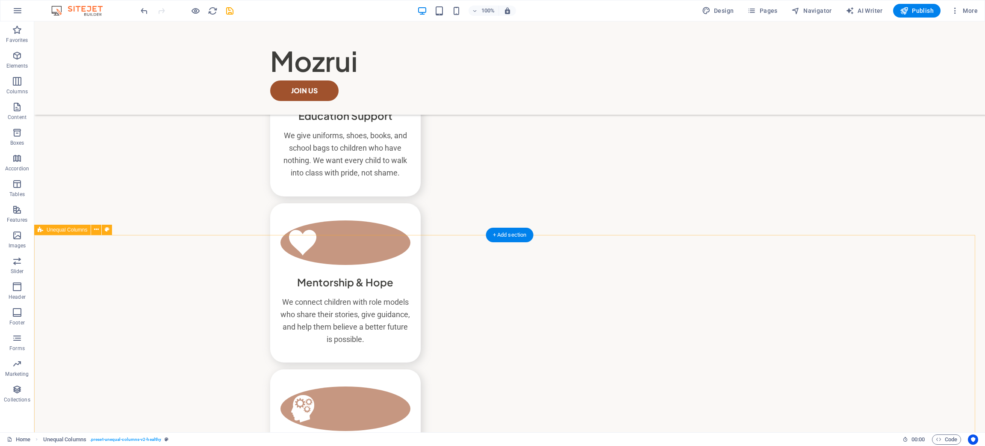
scroll to position [634, 0]
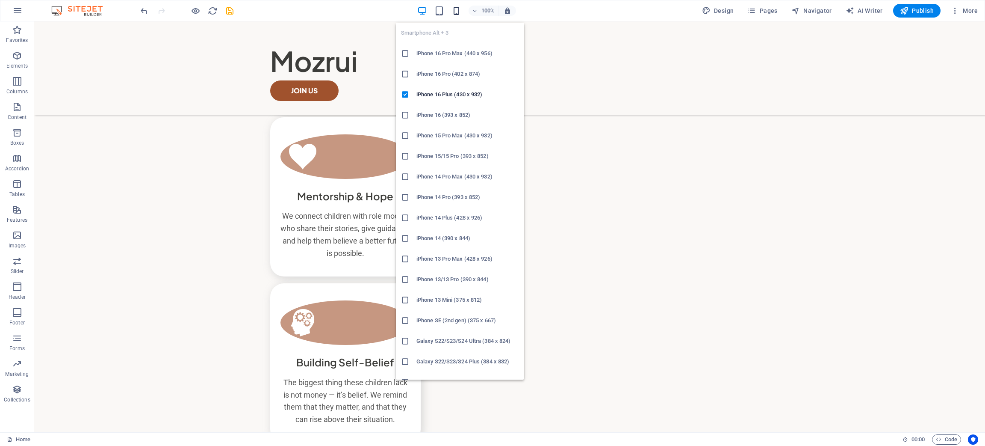
click at [458, 12] on icon "button" at bounding box center [457, 11] width 10 height 10
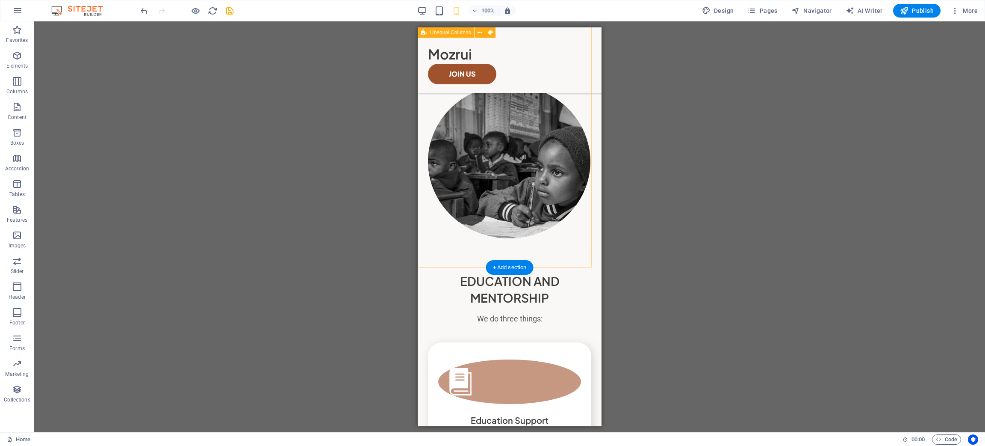
scroll to position [95, 0]
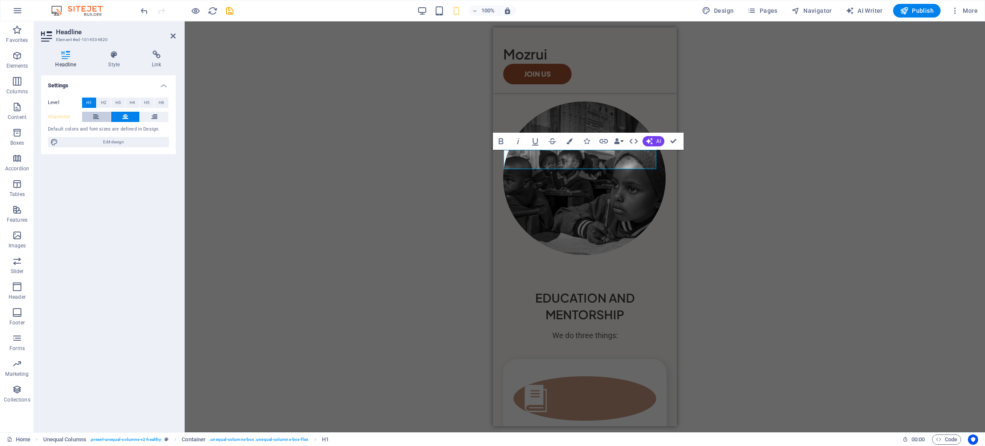
click at [96, 119] on icon at bounding box center [96, 117] width 6 height 10
click at [739, 302] on div "Container H1 Unequal Columns Container Menu Bar Button Container Image Containe…" at bounding box center [585, 226] width 801 height 411
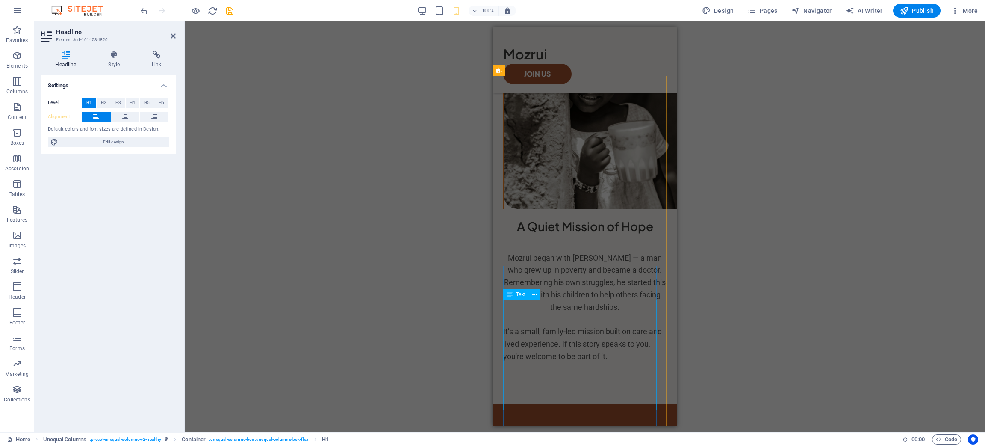
scroll to position [993, 0]
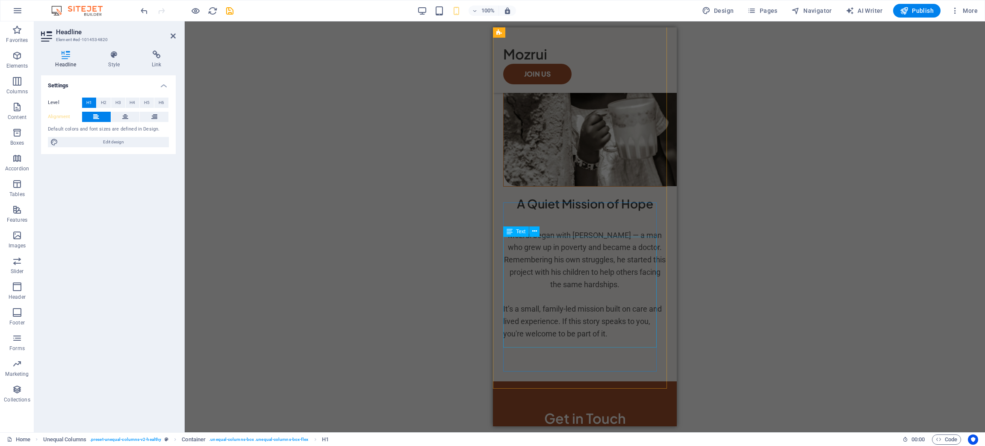
click at [607, 323] on div "Mozrui began with Dr. Moses — a man who grew up in poverty and became a doctor.…" at bounding box center [584, 284] width 163 height 111
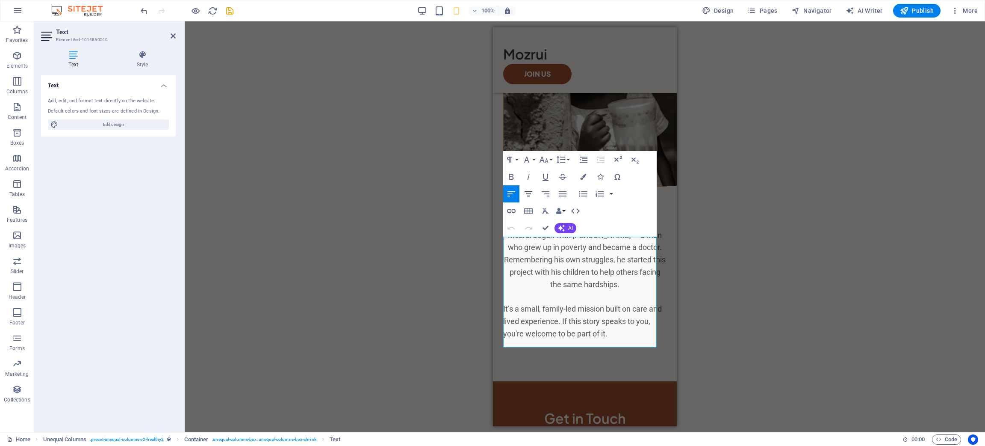
click at [525, 195] on icon "button" at bounding box center [528, 194] width 10 height 10
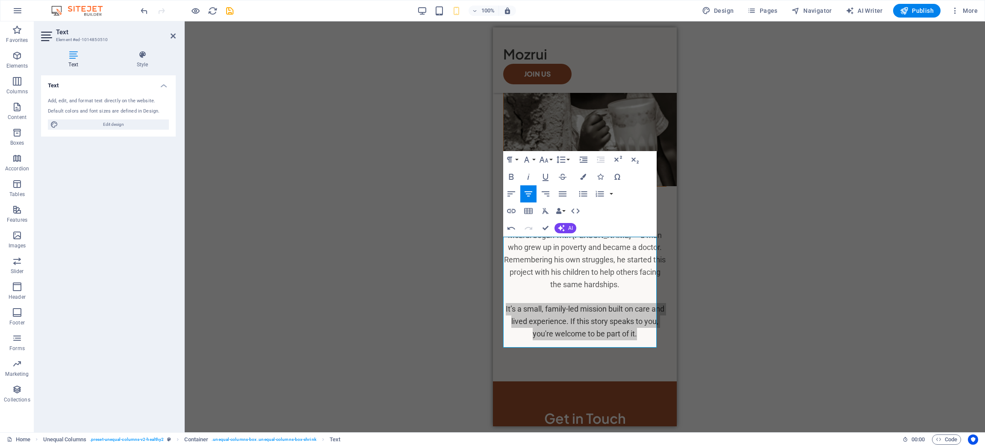
click at [748, 277] on div "Drag here to replace the existing content. Press “Ctrl” if you want to create a…" at bounding box center [585, 226] width 801 height 411
click at [423, 3] on div "100% Design Pages Navigator AI Writer Publish More" at bounding box center [492, 10] width 984 height 21
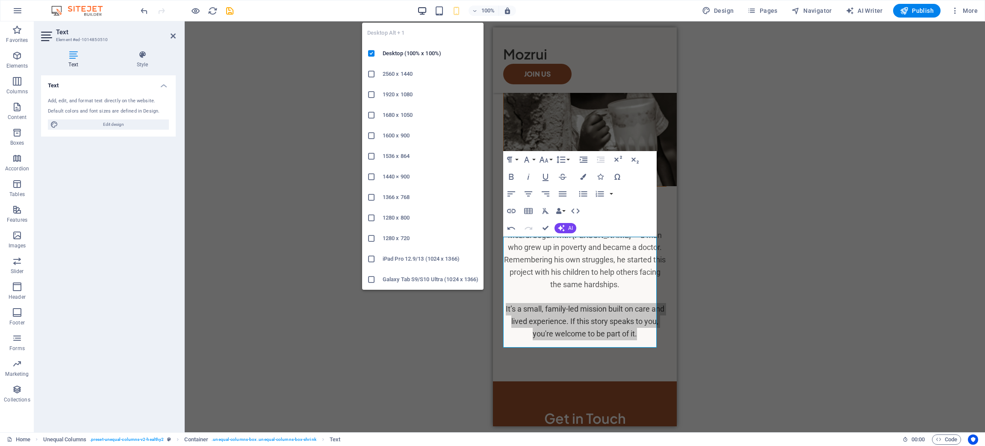
click at [426, 10] on icon "button" at bounding box center [422, 11] width 10 height 10
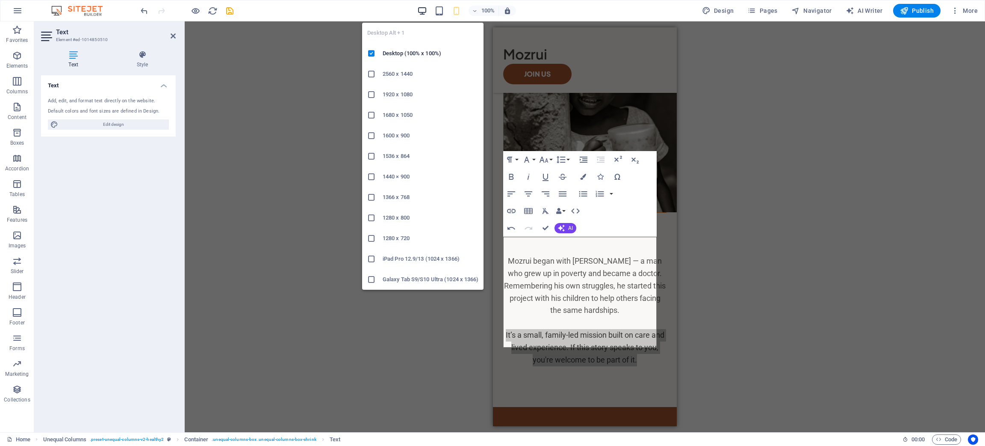
scroll to position [634, 0]
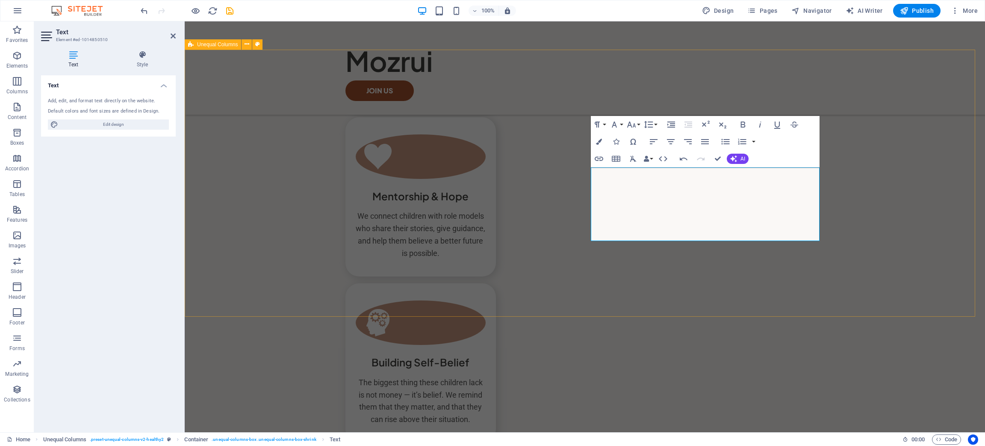
drag, startPoint x: 651, startPoint y: 297, endPoint x: 803, endPoint y: 297, distance: 151.8
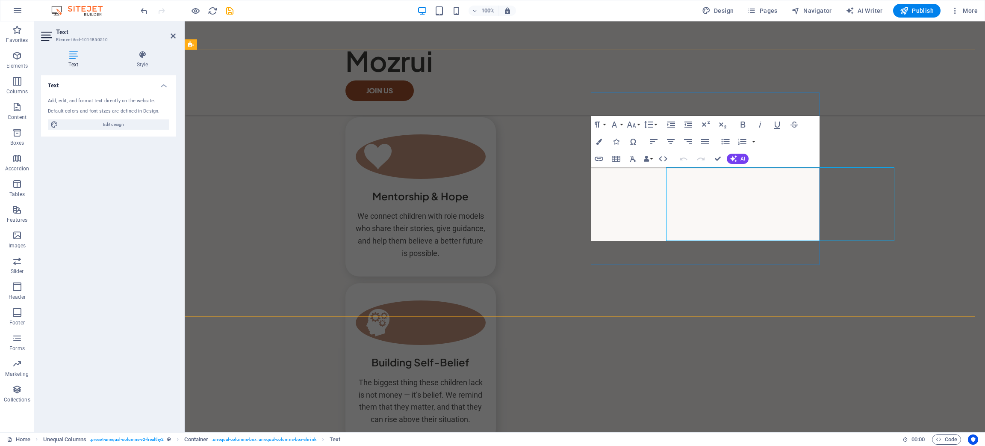
click at [653, 143] on icon "button" at bounding box center [654, 141] width 10 height 10
click at [706, 143] on icon "button" at bounding box center [705, 141] width 8 height 5
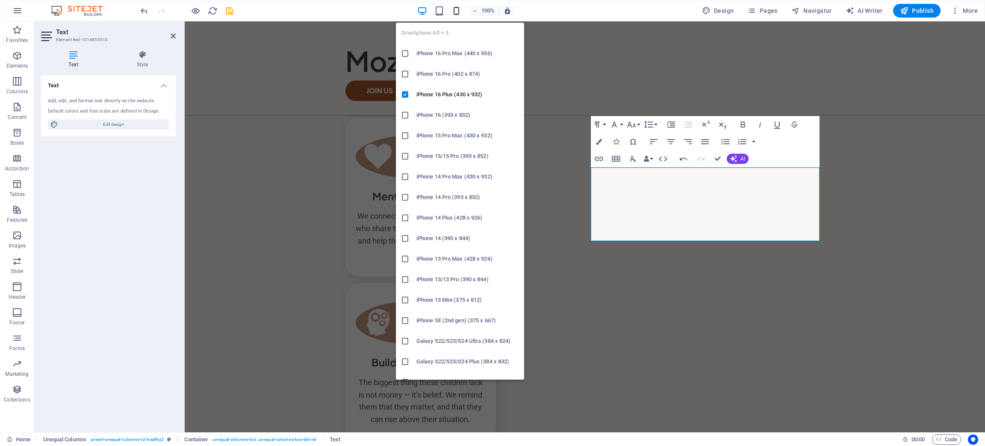
click at [458, 11] on icon "button" at bounding box center [457, 11] width 10 height 10
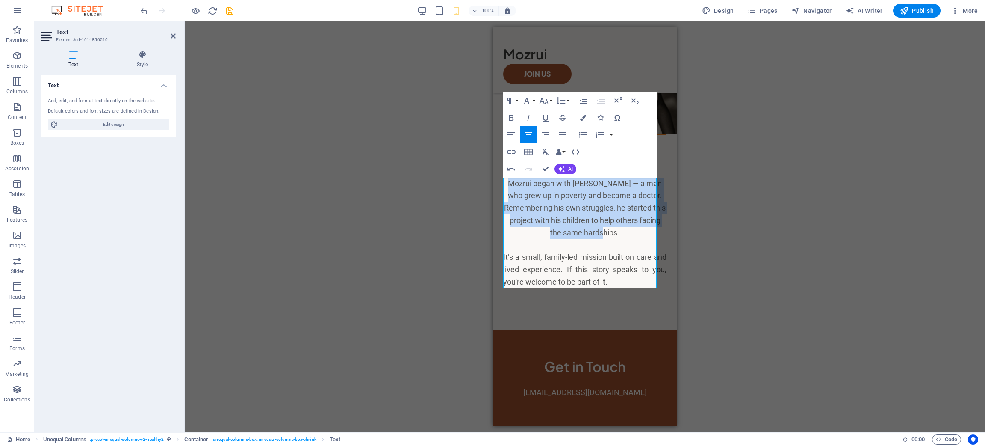
drag, startPoint x: 625, startPoint y: 233, endPoint x: 488, endPoint y: 172, distance: 150.1
click at [562, 137] on icon "button" at bounding box center [563, 135] width 10 height 10
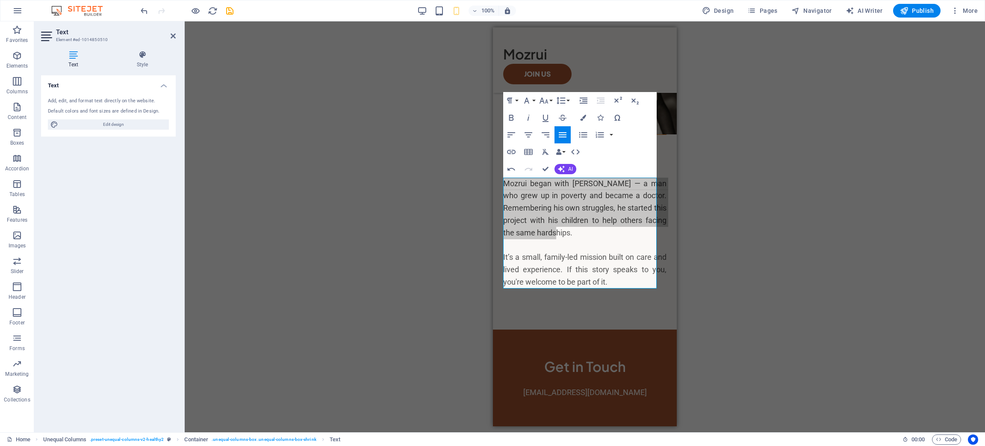
click at [708, 285] on div "Drag here to replace the existing content. Press “Ctrl” if you want to create a…" at bounding box center [585, 226] width 801 height 411
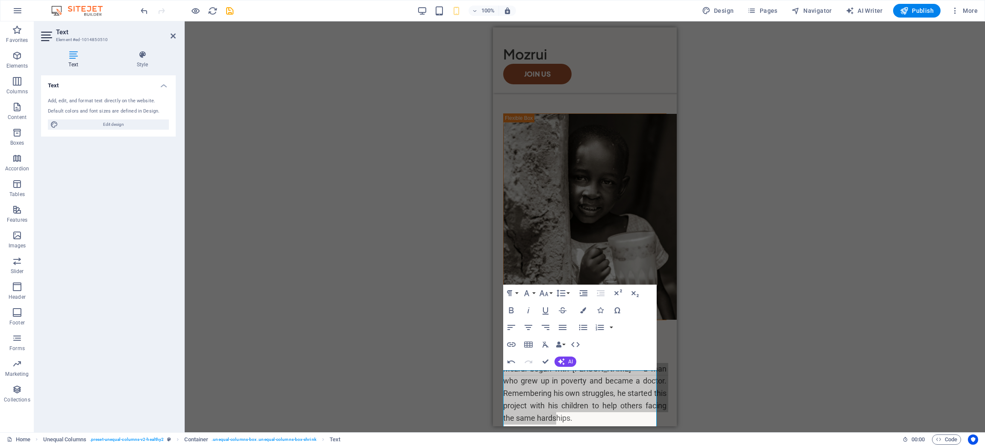
scroll to position [668, 0]
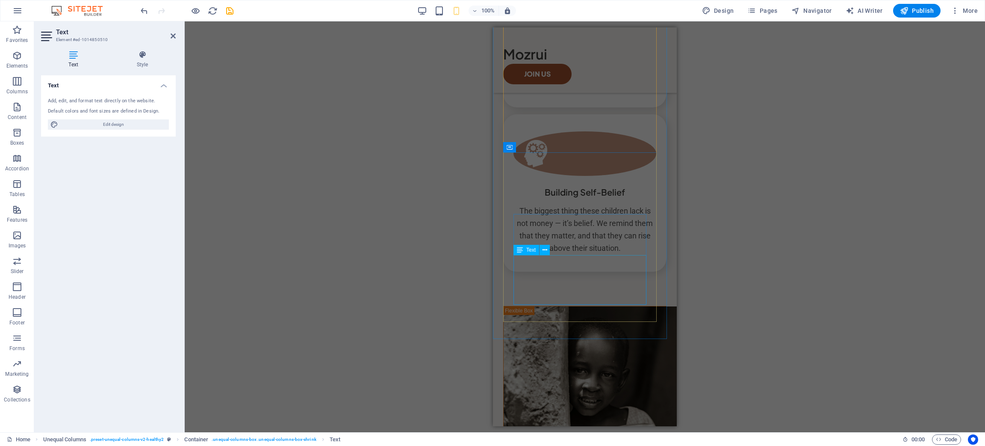
click at [582, 254] on div "The biggest thing these children lack is not money — it’s belief. We remind the…" at bounding box center [585, 229] width 143 height 49
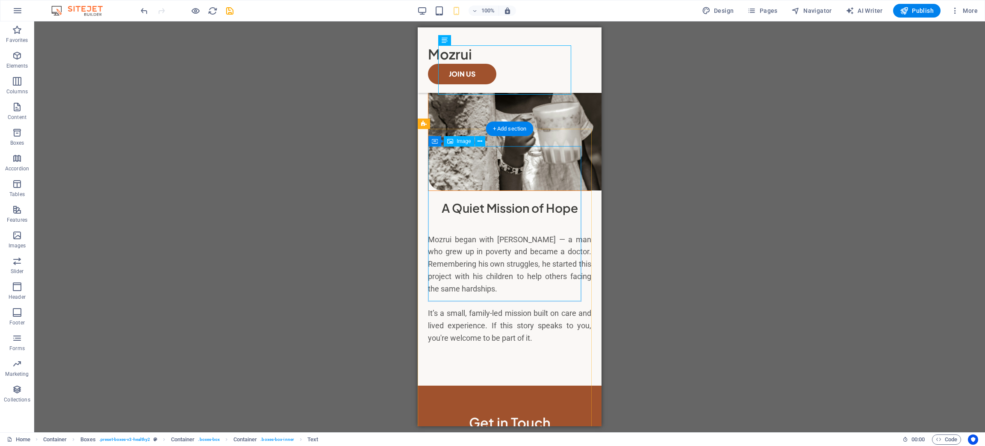
click at [581, 292] on div "A Quiet Mission of Hope Mozrui began with Dr. Moses — a man who grew up in pove…" at bounding box center [509, 283] width 163 height 168
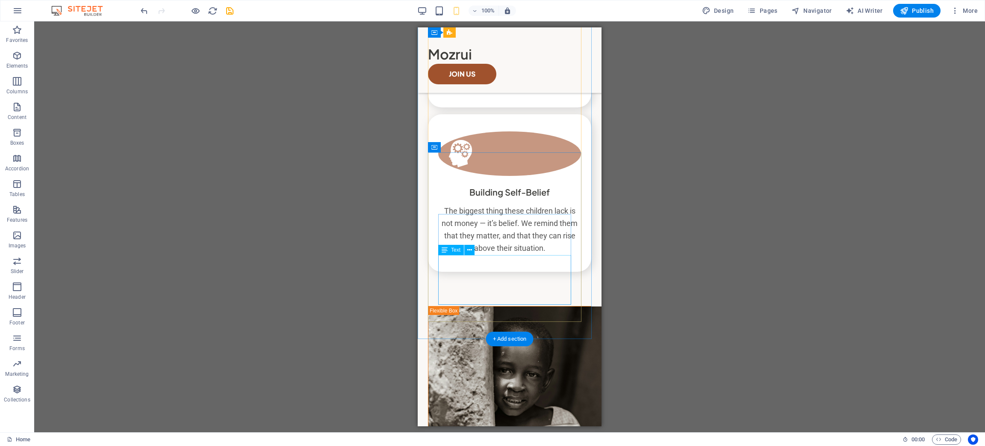
click at [545, 254] on div "The biggest thing these children lack is not money — it’s belief. We remind the…" at bounding box center [509, 229] width 143 height 49
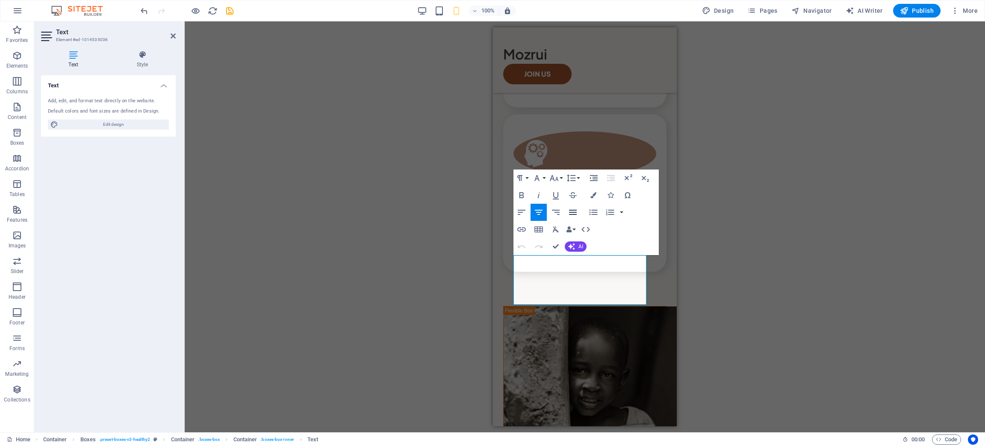
click at [571, 214] on icon "button" at bounding box center [573, 212] width 8 height 5
click at [596, 90] on div "We connect children with role models who share their stories, give guidance, an…" at bounding box center [585, 65] width 143 height 49
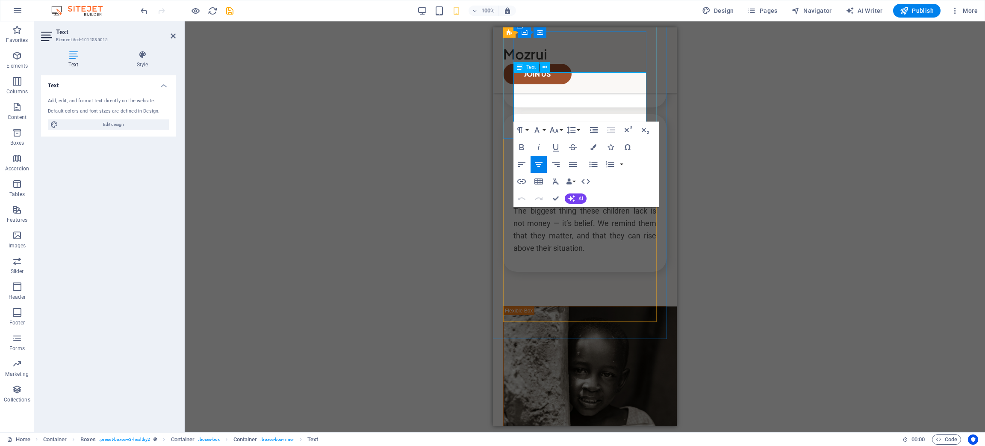
click at [578, 90] on p "We connect children with role models who share their stories, give guidance, an…" at bounding box center [585, 65] width 143 height 49
click at [574, 163] on icon "button" at bounding box center [573, 164] width 10 height 10
click at [796, 225] on div "Drag here to replace the existing content. Press “Ctrl” if you want to create a…" at bounding box center [585, 226] width 801 height 411
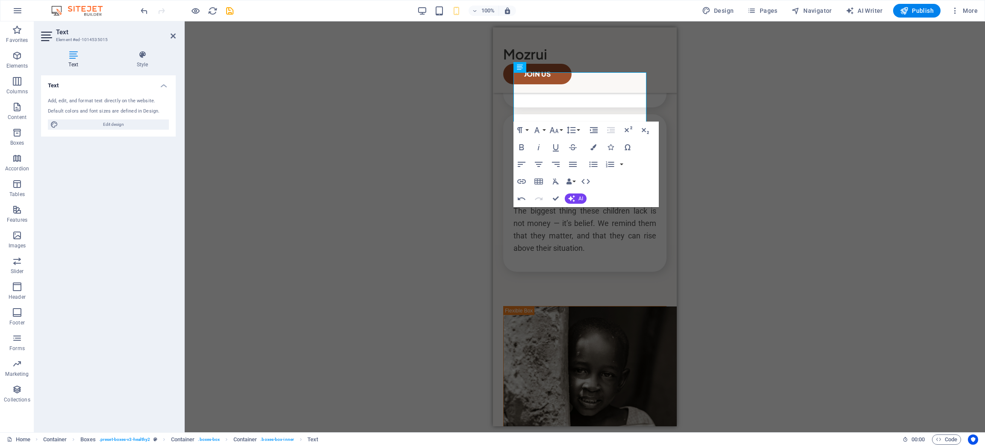
click at [411, 298] on div "Drag here to replace the existing content. Press “Ctrl” if you want to create a…" at bounding box center [585, 226] width 801 height 411
click at [543, 254] on div "The biggest thing these children lack is not money — it’s belief. We remind the…" at bounding box center [585, 229] width 143 height 49
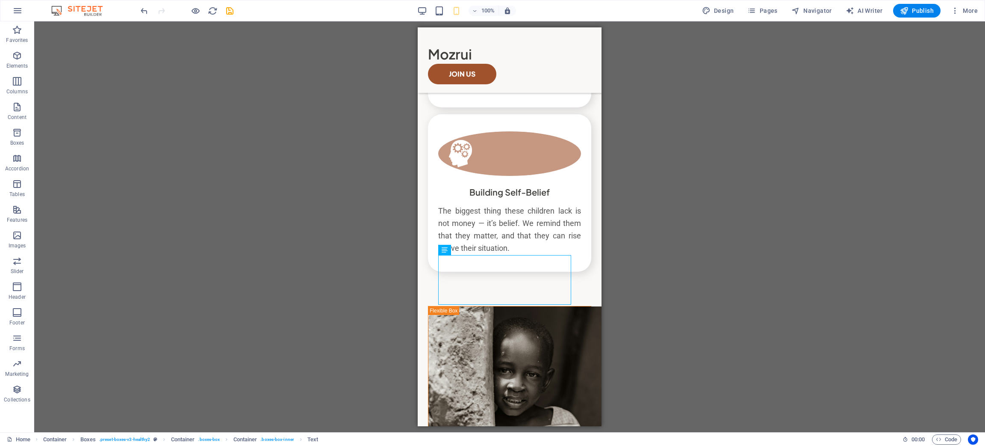
click at [764, 281] on div "Drag here to replace the existing content. Press “Ctrl” if you want to create a…" at bounding box center [509, 226] width 951 height 411
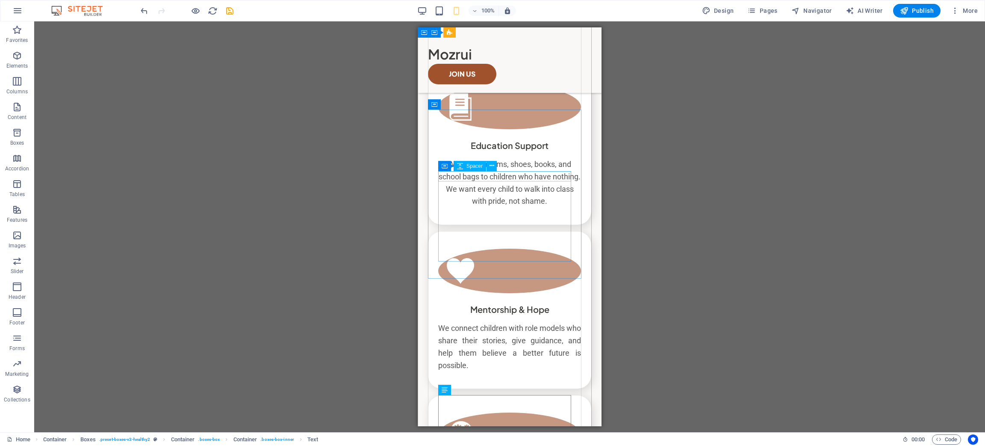
scroll to position [347, 0]
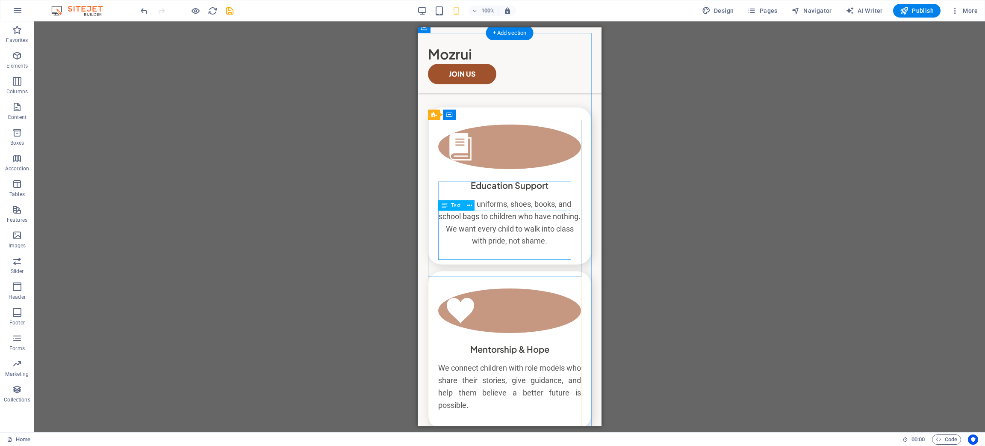
click at [494, 224] on div "We give uniforms, shoes, books, and school bags to children who have nothing. W…" at bounding box center [509, 222] width 143 height 49
click at [419, 224] on div "EDUCATION AND MENTORSHIP We do three things: Education Support We give uniforms…" at bounding box center [510, 315] width 184 height 589
click at [524, 215] on div "We give uniforms, shoes, books, and school bags to children who have nothing. W…" at bounding box center [509, 222] width 143 height 49
click at [519, 229] on div "We give uniforms, shoes, books, and school bags to children who have nothing. W…" at bounding box center [509, 222] width 143 height 49
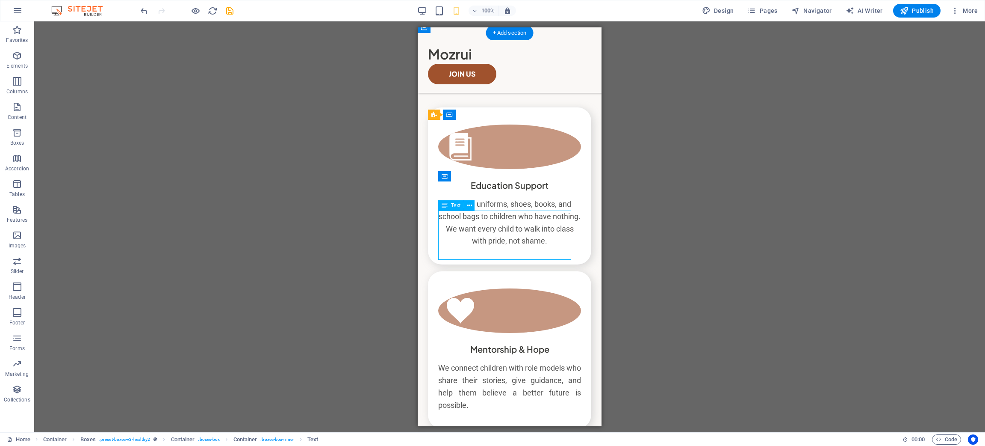
click at [520, 229] on div "We give uniforms, shoes, books, and school bags to children who have nothing. W…" at bounding box center [509, 222] width 143 height 49
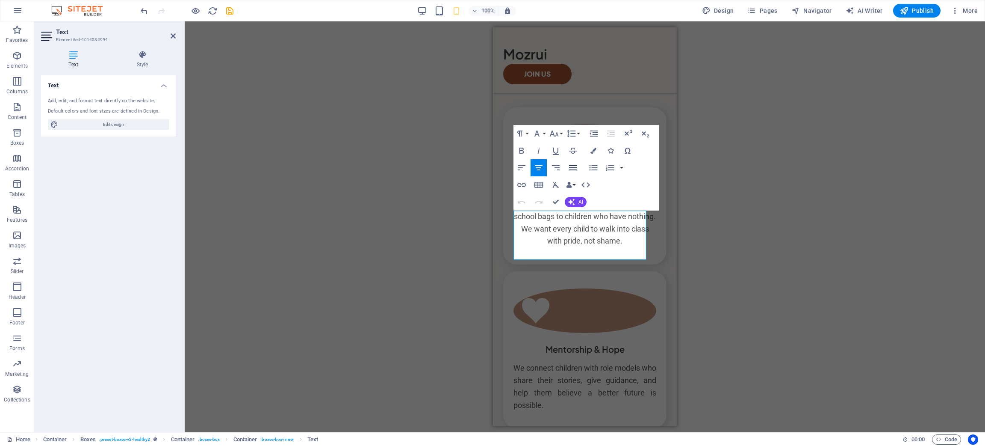
click at [573, 168] on icon "button" at bounding box center [573, 168] width 10 height 10
click at [756, 317] on div "Drag here to replace the existing content. Press “Ctrl” if you want to create a…" at bounding box center [585, 226] width 801 height 411
click at [446, 200] on div "Drag here to replace the existing content. Press “Ctrl” if you want to create a…" at bounding box center [585, 226] width 801 height 411
click at [553, 90] on div "We do three things:" at bounding box center [584, 84] width 163 height 12
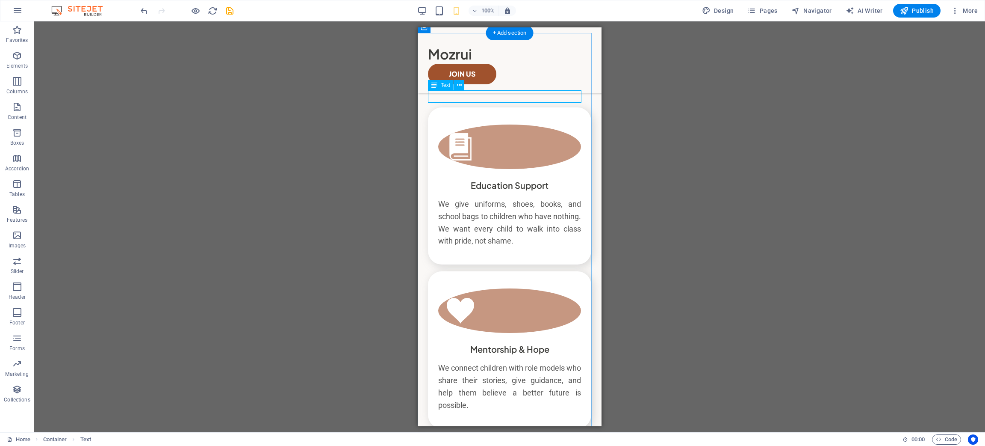
click at [504, 90] on div "We do three things:" at bounding box center [509, 84] width 163 height 12
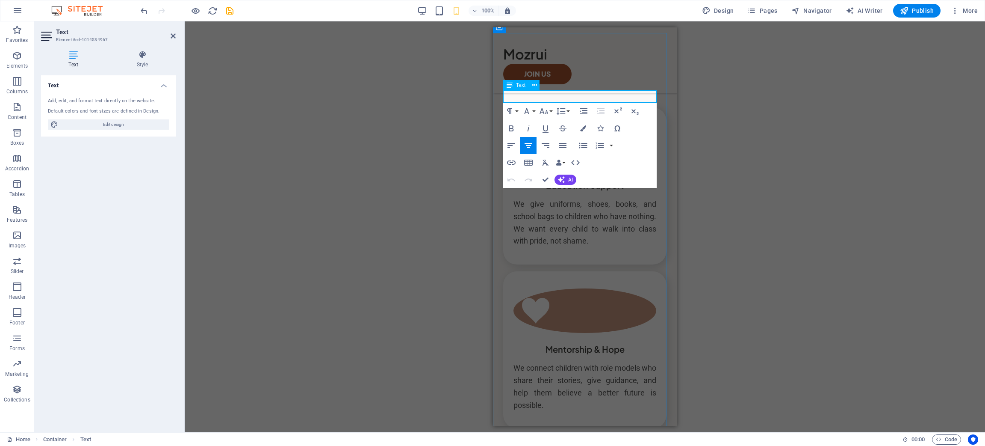
click at [579, 90] on p "We do three things:" at bounding box center [584, 84] width 163 height 12
click at [436, 178] on div "Container H1 Unequal Columns Container Menu Bar Button Container Image Containe…" at bounding box center [585, 226] width 801 height 411
click at [536, 51] on div "Mozrui" at bounding box center [584, 53] width 163 height 19
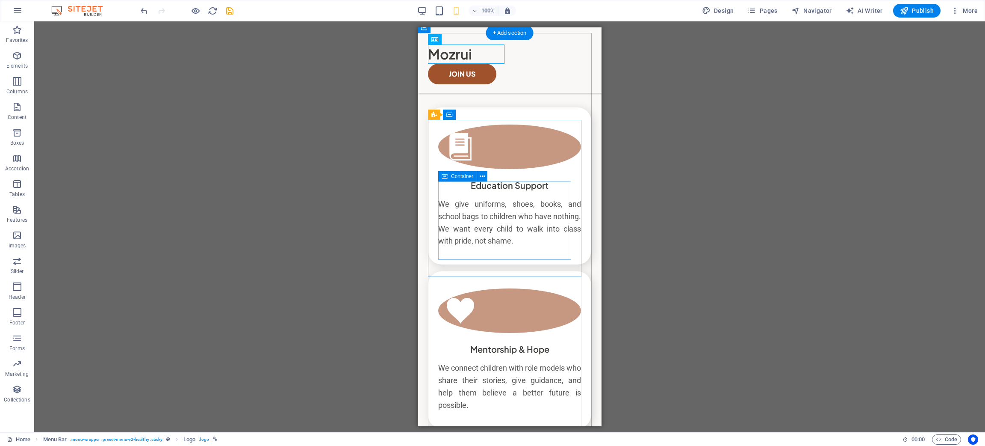
scroll to position [154, 0]
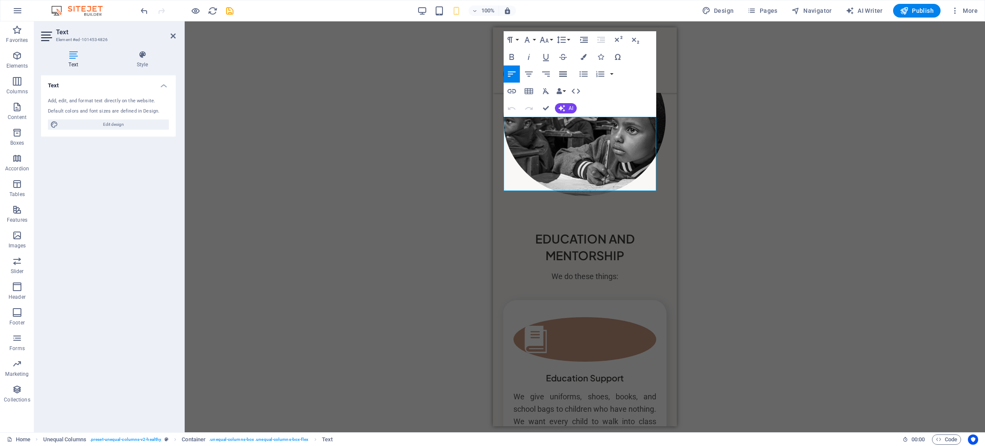
click at [564, 75] on icon "button" at bounding box center [563, 74] width 10 height 10
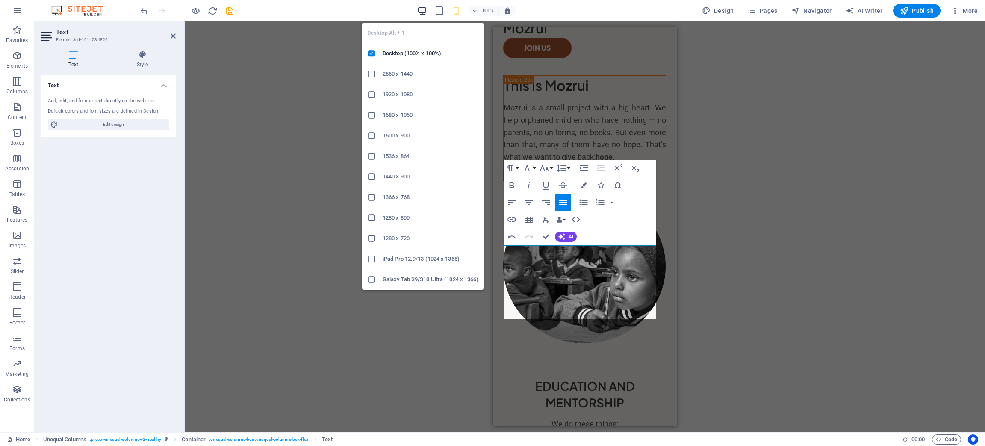
click at [423, 11] on icon "button" at bounding box center [422, 11] width 10 height 10
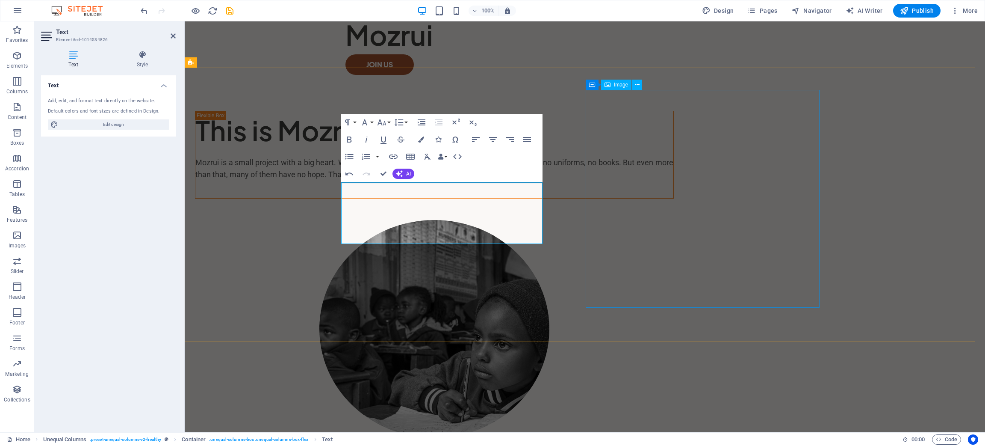
click at [586, 220] on figure at bounding box center [434, 329] width 479 height 218
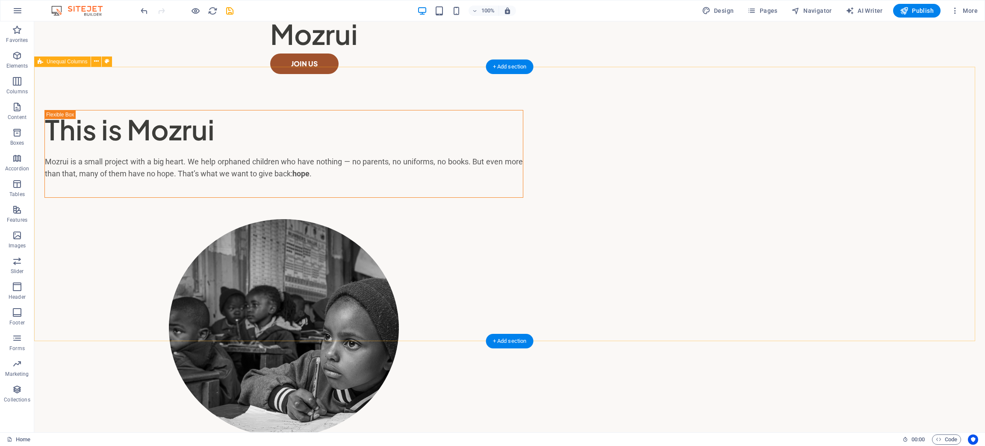
scroll to position [0, 0]
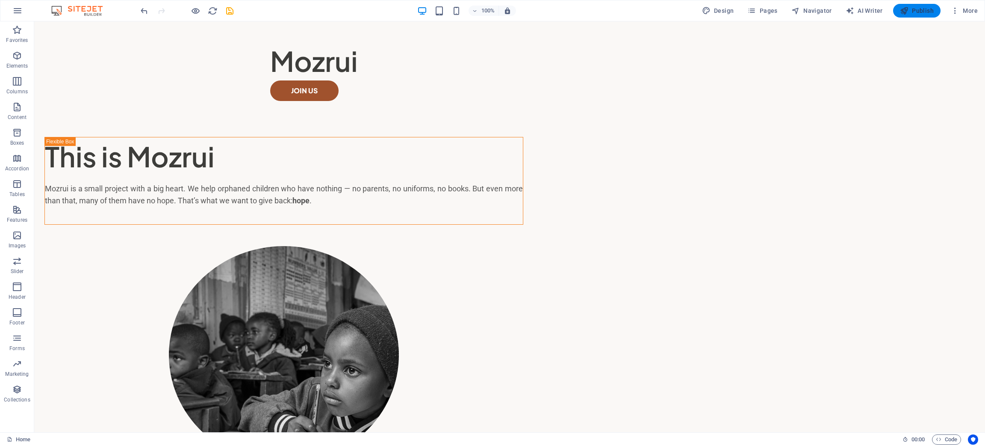
click at [927, 10] on span "Publish" at bounding box center [917, 10] width 34 height 9
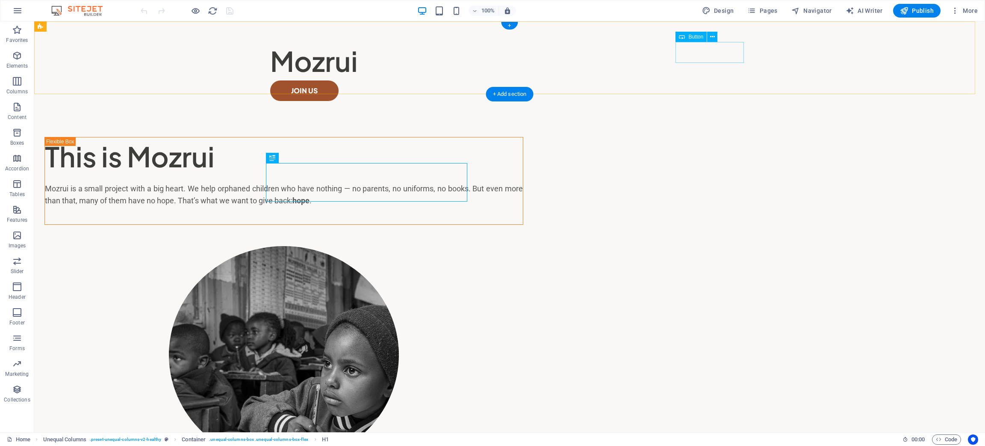
click at [712, 80] on div "Join Us" at bounding box center [509, 90] width 479 height 21
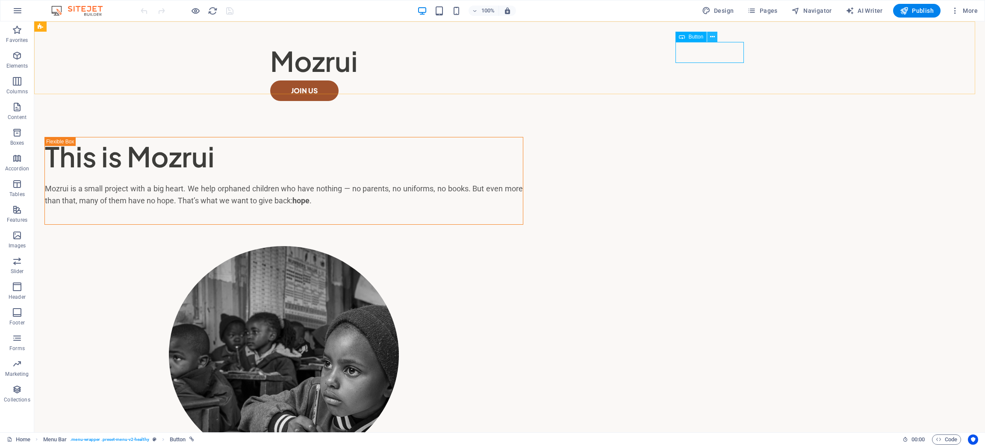
click at [714, 37] on icon at bounding box center [712, 37] width 5 height 9
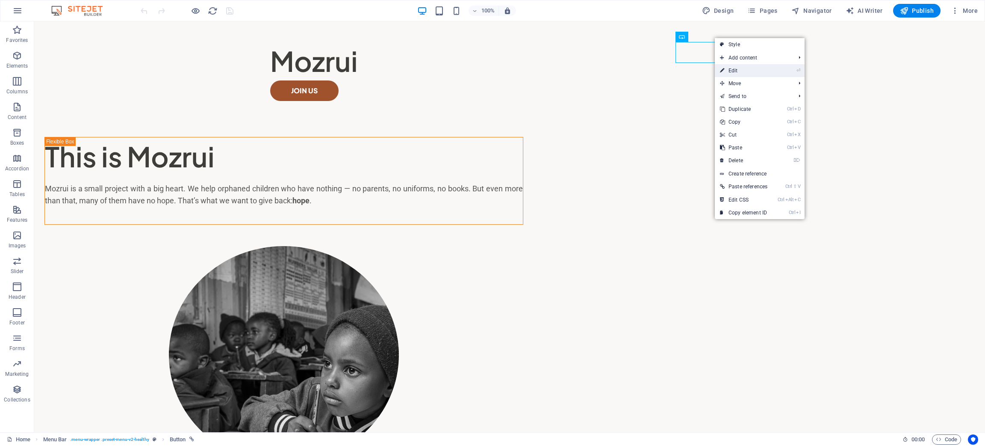
drag, startPoint x: 733, startPoint y: 71, endPoint x: 514, endPoint y: 69, distance: 219.0
click at [733, 71] on link "⏎ Edit" at bounding box center [744, 70] width 58 height 13
select select "px"
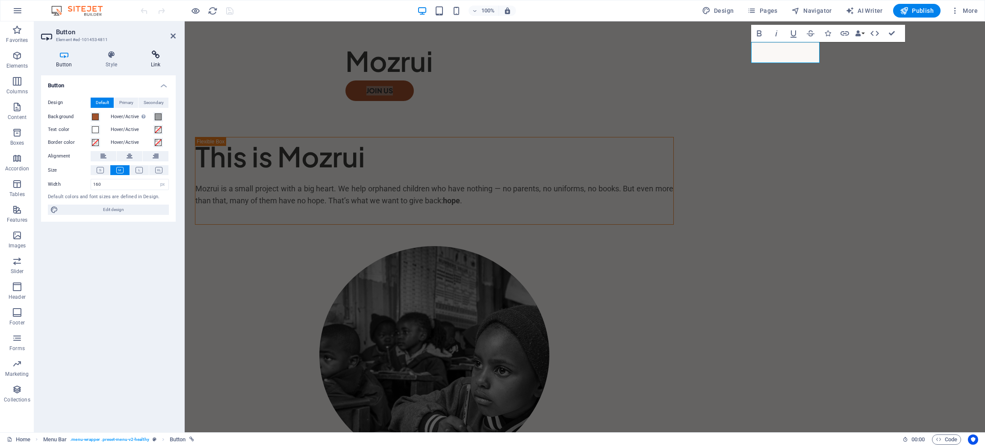
click at [161, 62] on h4 "Link" at bounding box center [156, 59] width 40 height 18
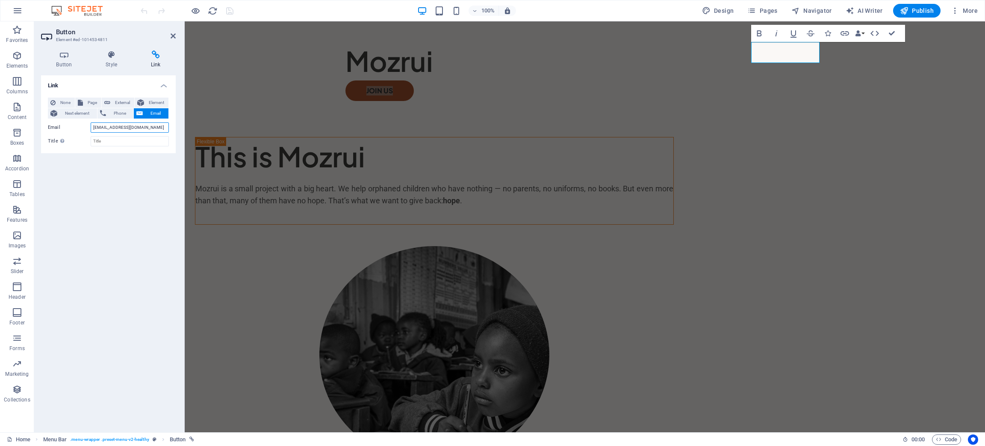
click at [146, 132] on input "[EMAIL_ADDRESS][DOMAIN_NAME]" at bounding box center [130, 127] width 78 height 10
click at [146, 131] on input "[EMAIL_ADDRESS][DOMAIN_NAME]" at bounding box center [130, 127] width 78 height 10
paste input "hello@mozrui"
type input "[EMAIL_ADDRESS][DOMAIN_NAME]"
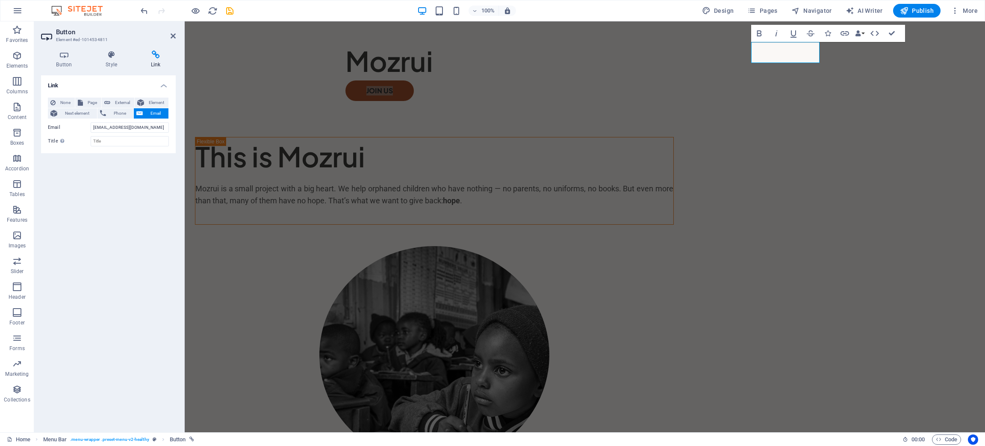
click at [134, 183] on div "Link None Page External Element Next element Phone Email Page Home About Me Rec…" at bounding box center [108, 250] width 135 height 350
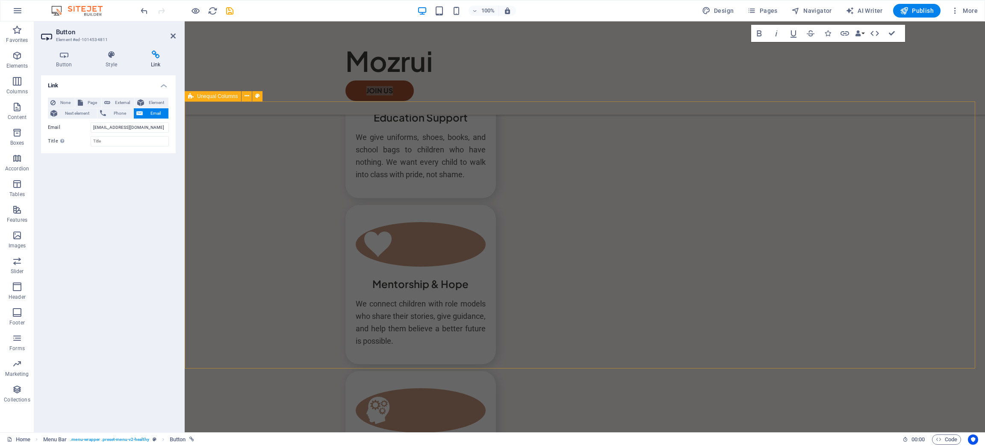
scroll to position [634, 0]
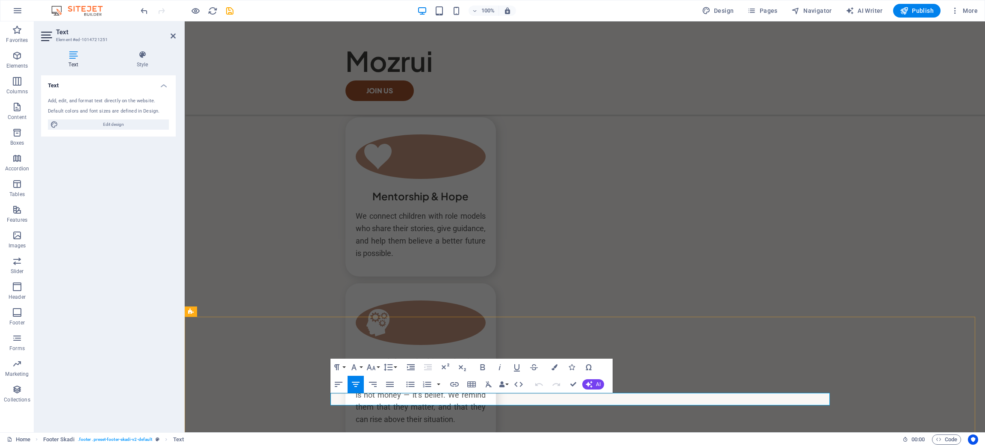
click at [595, 376] on icon "button" at bounding box center [597, 377] width 10 height 10
drag, startPoint x: 591, startPoint y: 397, endPoint x: 564, endPoint y: 400, distance: 26.7
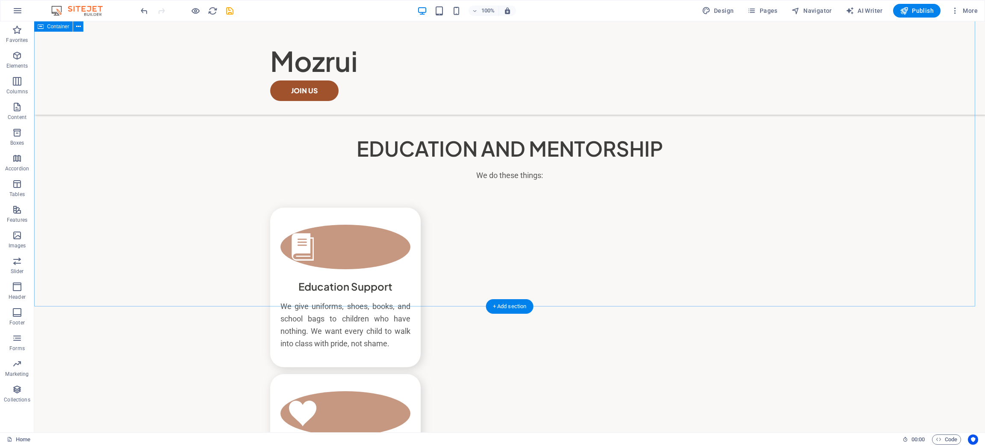
scroll to position [313, 0]
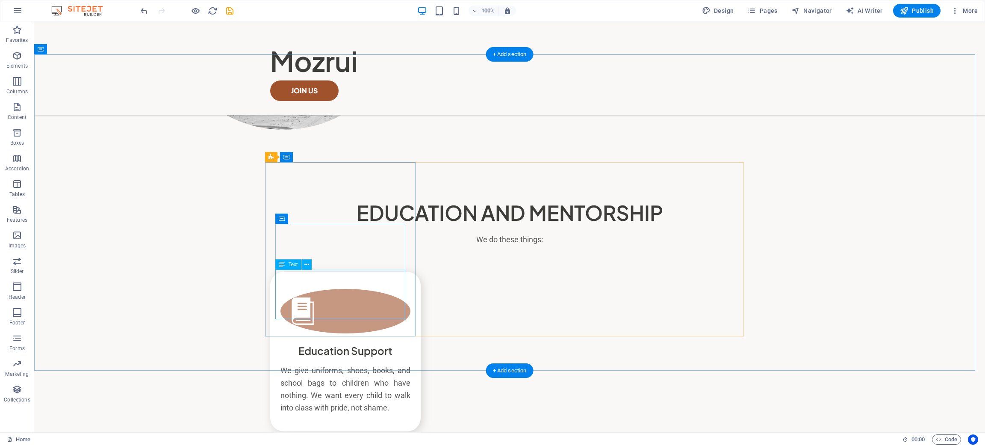
click at [337, 364] on div "We give uniforms, shoes, books, and school bags to children who have nothing. W…" at bounding box center [346, 388] width 130 height 49
click at [294, 364] on div "We give uniforms, shoes, books, and school bags to children who have nothing. W…" at bounding box center [346, 388] width 130 height 49
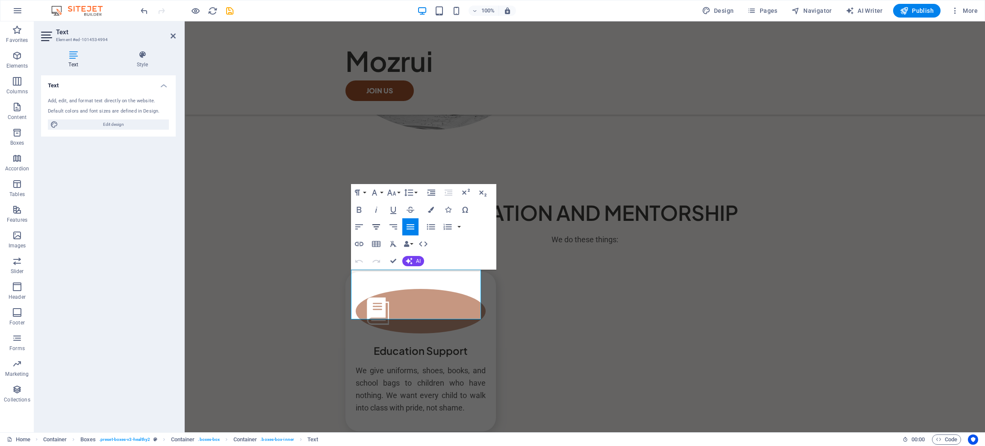
click at [376, 230] on icon "button" at bounding box center [376, 227] width 10 height 10
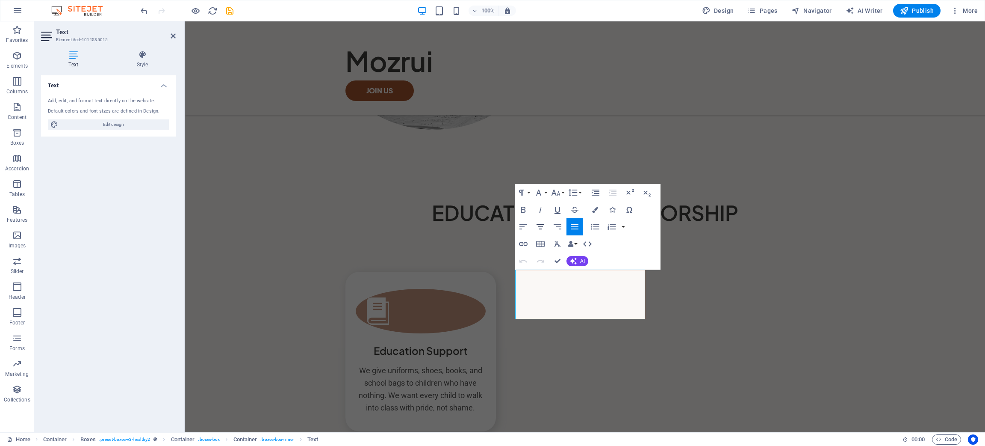
click at [544, 230] on icon "button" at bounding box center [540, 227] width 10 height 10
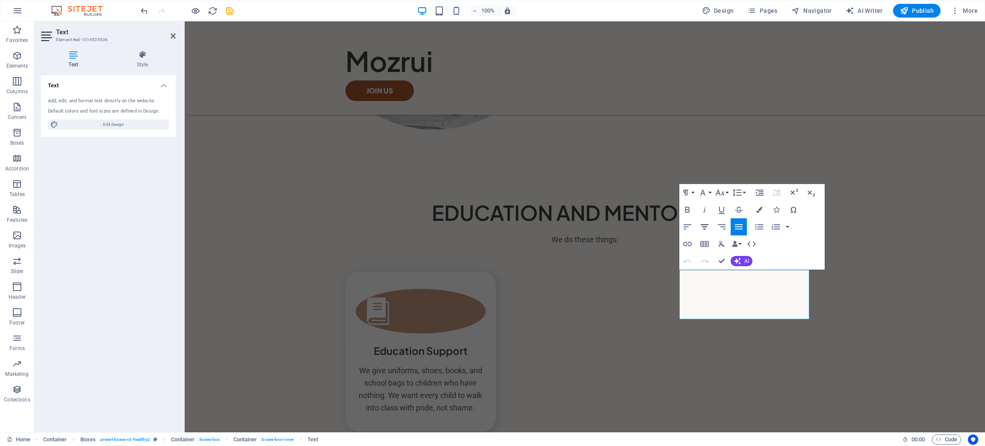
click at [703, 227] on icon "button" at bounding box center [705, 226] width 8 height 5
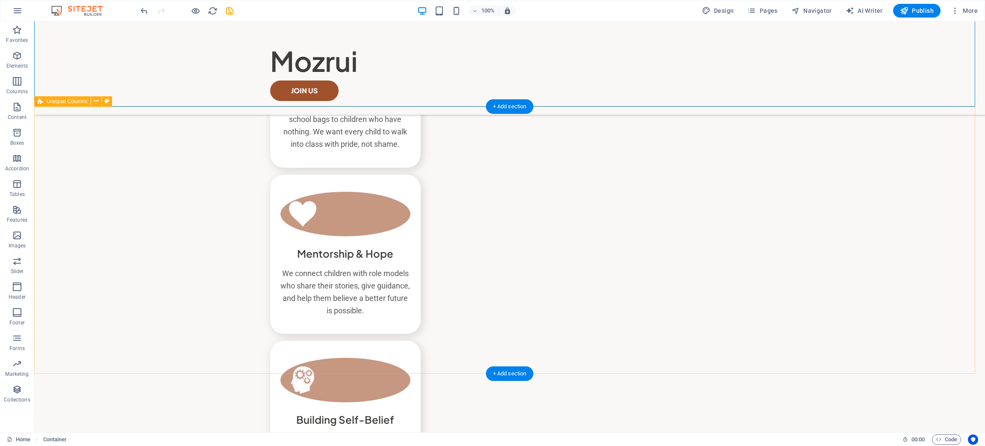
scroll to position [634, 0]
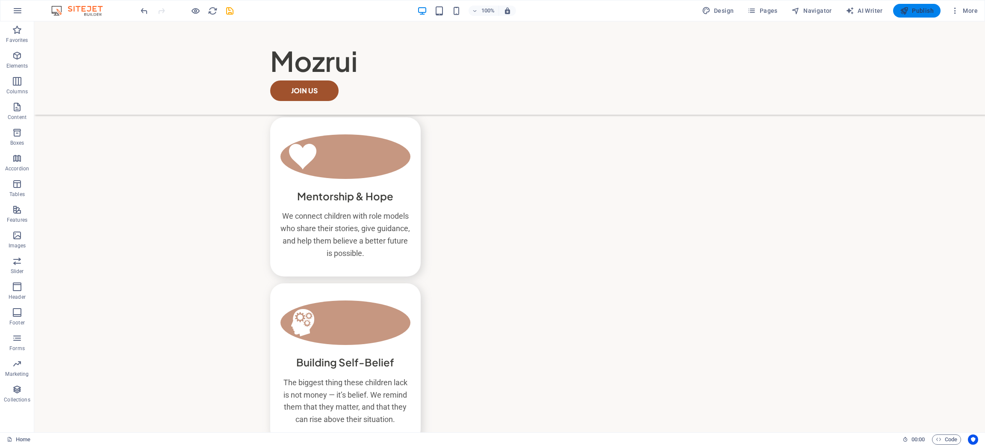
click at [925, 10] on span "Publish" at bounding box center [917, 10] width 34 height 9
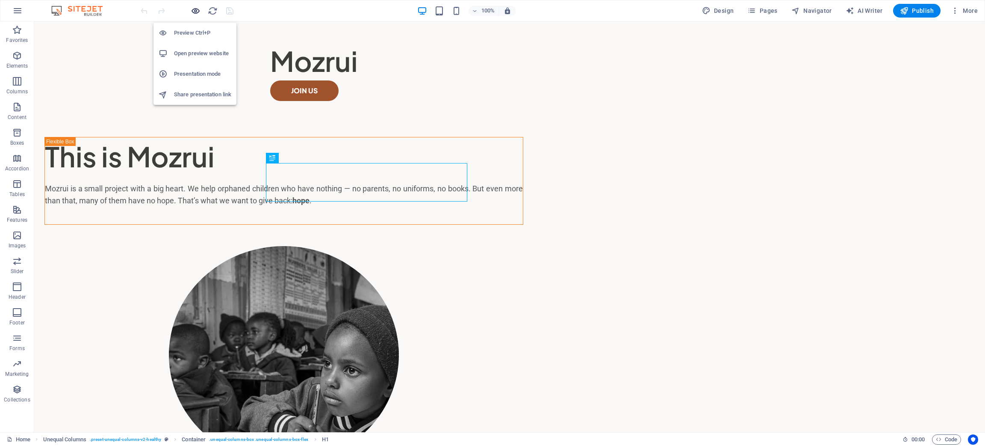
click at [193, 12] on icon "button" at bounding box center [196, 11] width 10 height 10
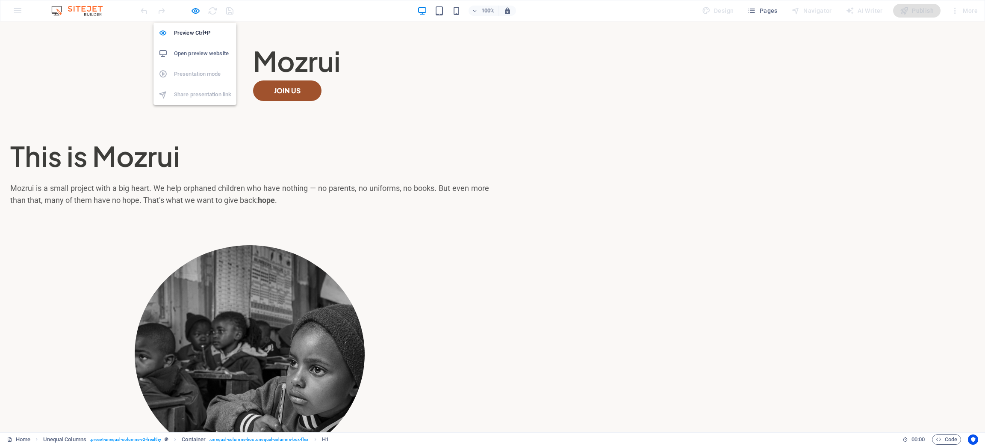
click at [189, 52] on h6 "Open preview website" at bounding box center [202, 53] width 57 height 10
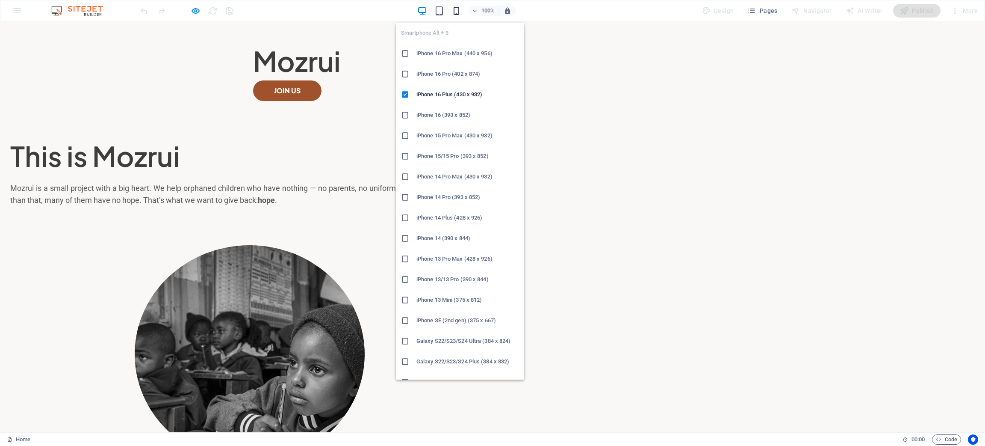
click at [453, 8] on icon "button" at bounding box center [457, 11] width 10 height 10
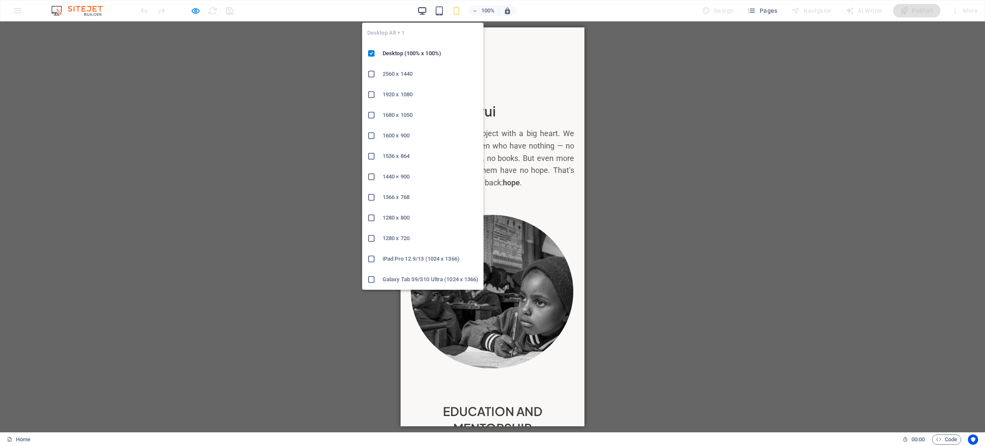
click at [424, 12] on icon "button" at bounding box center [422, 11] width 10 height 10
